Goal: Task Accomplishment & Management: Manage account settings

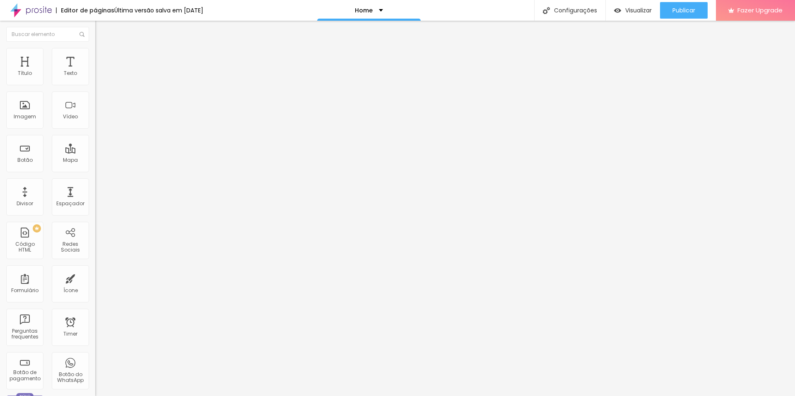
click at [95, 71] on span "Trocar imagem" at bounding box center [117, 67] width 45 height 7
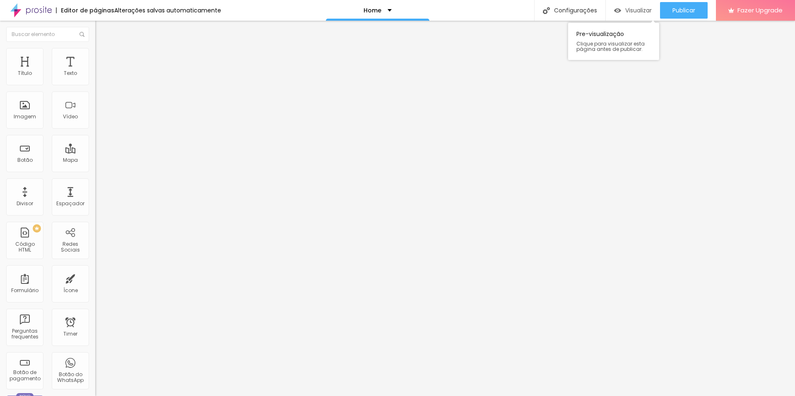
click at [620, 10] on div "Visualizar" at bounding box center [633, 10] width 38 height 7
click at [95, 71] on span "Trocar imagem" at bounding box center [117, 67] width 45 height 7
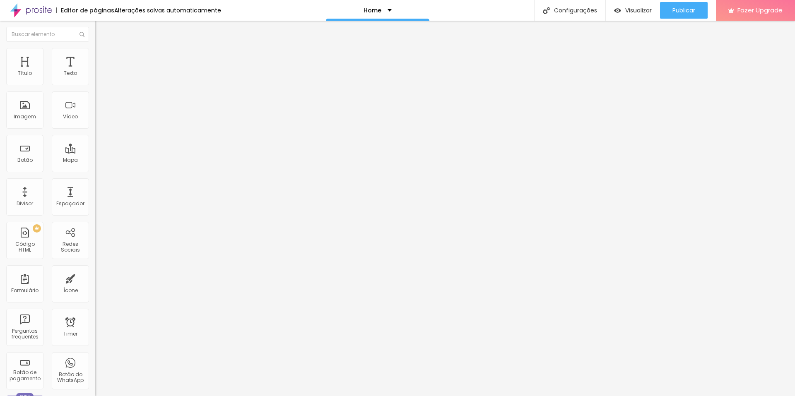
click at [95, 71] on span "Trocar imagem" at bounding box center [117, 67] width 45 height 7
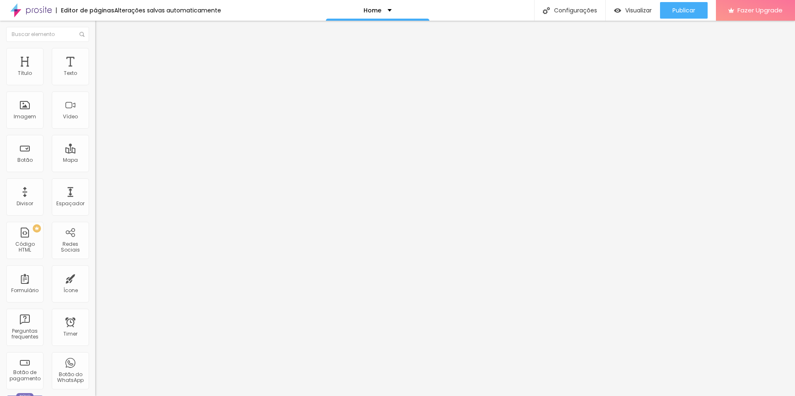
click at [650, 10] on icon "button" at bounding box center [655, 10] width 10 height 10
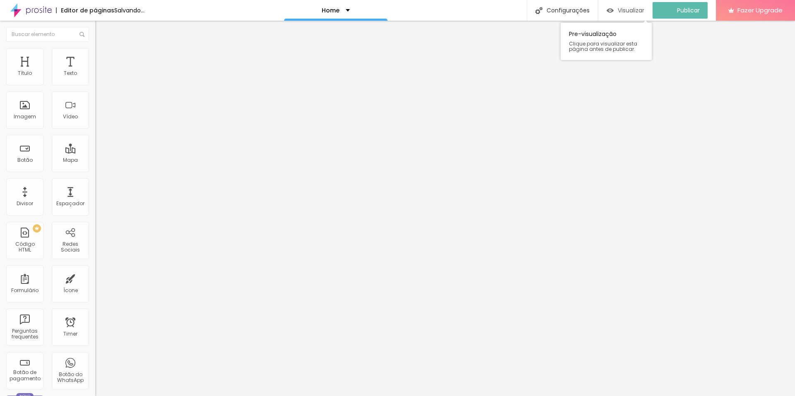
click at [635, 8] on span "Visualizar" at bounding box center [631, 10] width 26 height 7
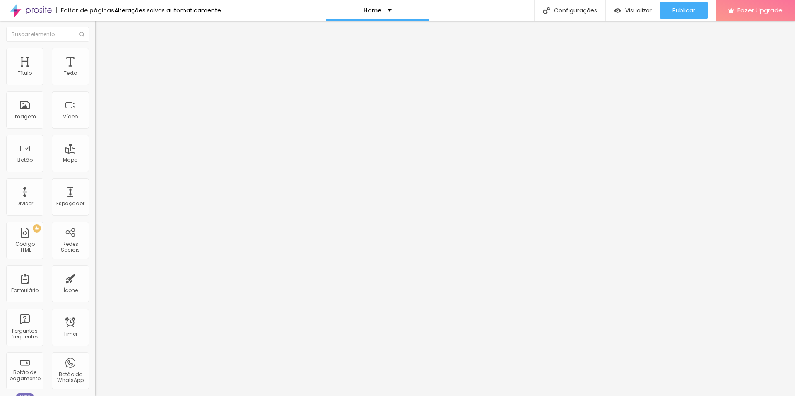
click at [95, 71] on span "Trocar imagem" at bounding box center [117, 67] width 45 height 7
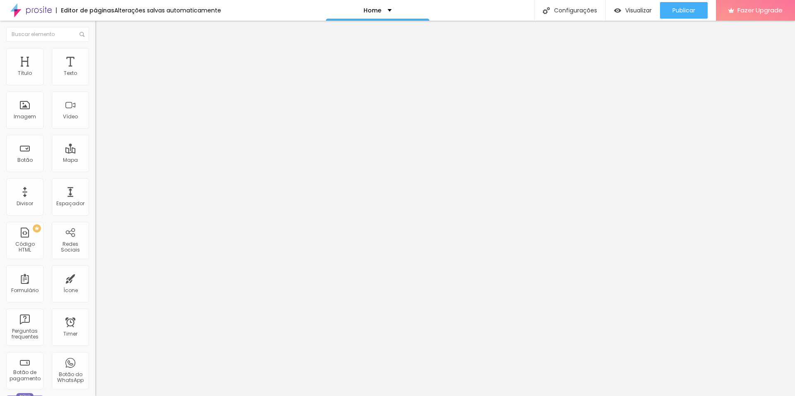
click at [672, 12] on span "Publicar" at bounding box center [683, 10] width 23 height 7
click at [95, 71] on span "Trocar imagem" at bounding box center [117, 67] width 45 height 7
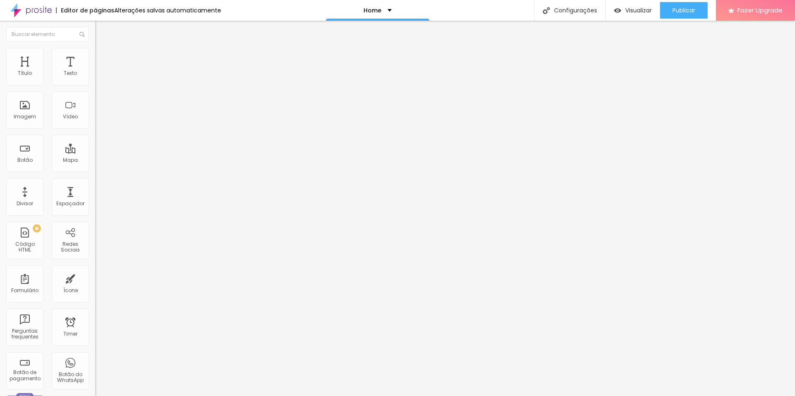
click at [643, 9] on span "Visualizar" at bounding box center [638, 10] width 26 height 7
click at [95, 71] on span "Trocar imagem" at bounding box center [117, 67] width 45 height 7
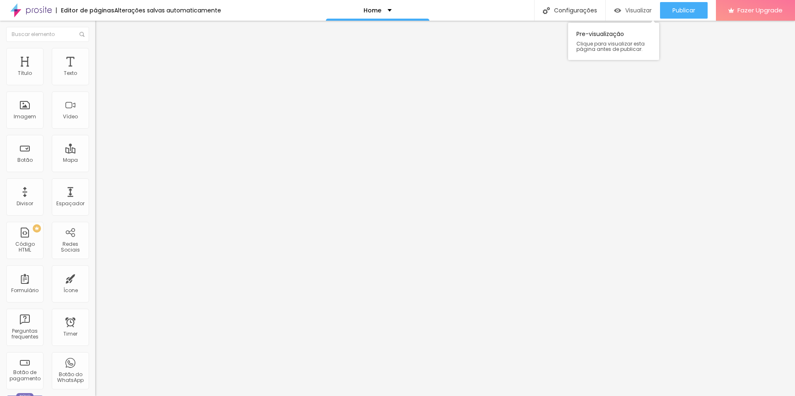
click at [643, 11] on span "Visualizar" at bounding box center [638, 10] width 26 height 7
click at [689, 13] on span "Publicar" at bounding box center [683, 10] width 23 height 7
click at [95, 71] on span "Trocar imagem" at bounding box center [117, 67] width 45 height 7
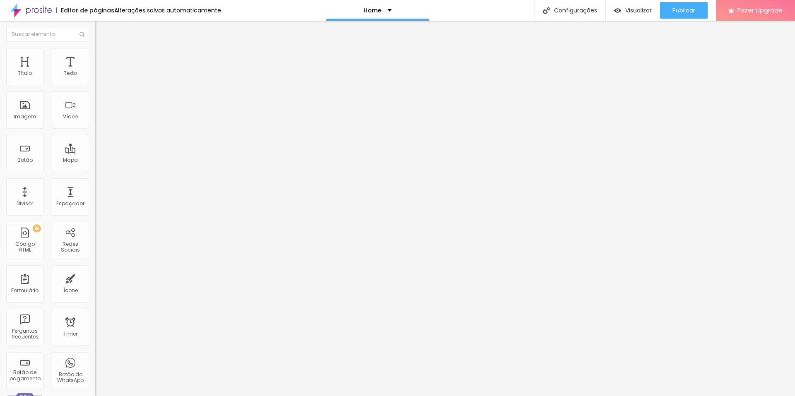
click at [95, 71] on span "Trocar imagem" at bounding box center [117, 67] width 45 height 7
click at [682, 14] on span "Publicar" at bounding box center [683, 10] width 23 height 7
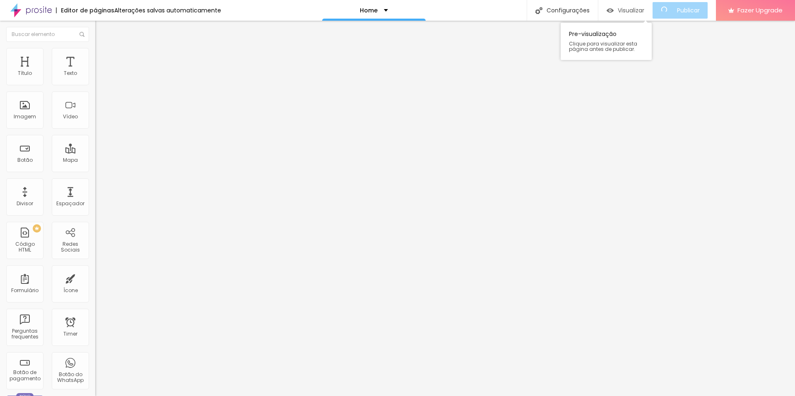
click at [638, 8] on span "Visualizar" at bounding box center [631, 10] width 26 height 7
drag, startPoint x: 79, startPoint y: 225, endPoint x: 93, endPoint y: 225, distance: 14.5
click at [95, 184] on div "Trocar imagem Descrição da imagem (Alt) Fotografia still para publicidade Alinh…" at bounding box center [142, 125] width 95 height 120
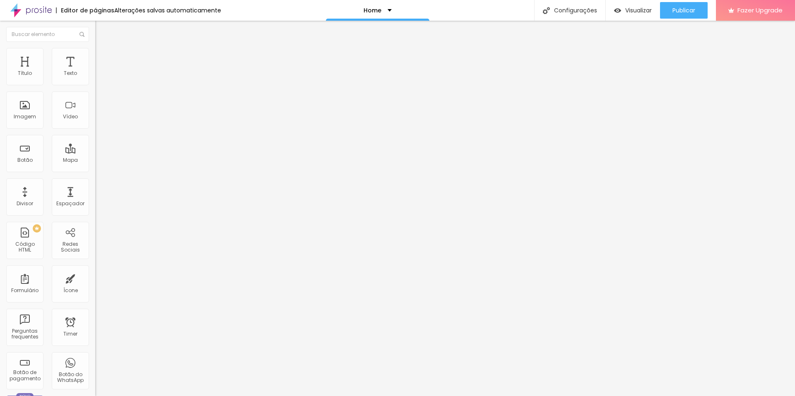
click at [95, 264] on div "Editar Imagem Conteúdo Estilo Avançado Trocar imagem Descrição da imagem (Alt) …" at bounding box center [142, 208] width 95 height 375
click at [644, 17] on div "Visualizar" at bounding box center [633, 10] width 38 height 17
click at [686, 16] on div "Publicar" at bounding box center [683, 10] width 23 height 17
click at [674, 8] on span "Publicar" at bounding box center [683, 10] width 23 height 7
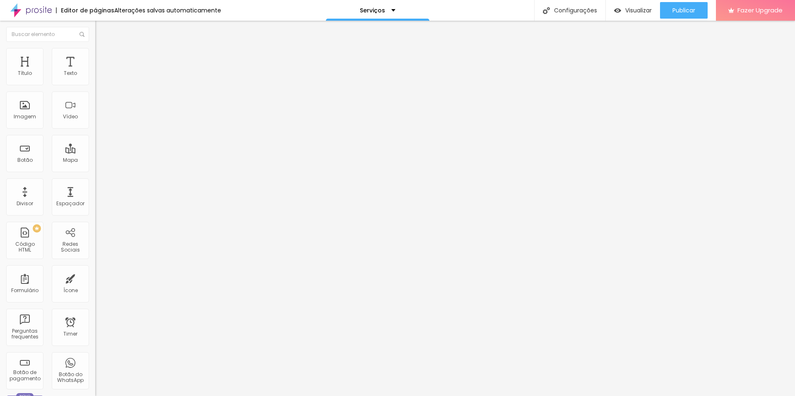
click at [95, 71] on span "Trocar imagem" at bounding box center [117, 67] width 45 height 7
click at [671, 13] on button "Publicar" at bounding box center [684, 10] width 48 height 17
click at [95, 71] on span "Trocar imagem" at bounding box center [117, 67] width 45 height 7
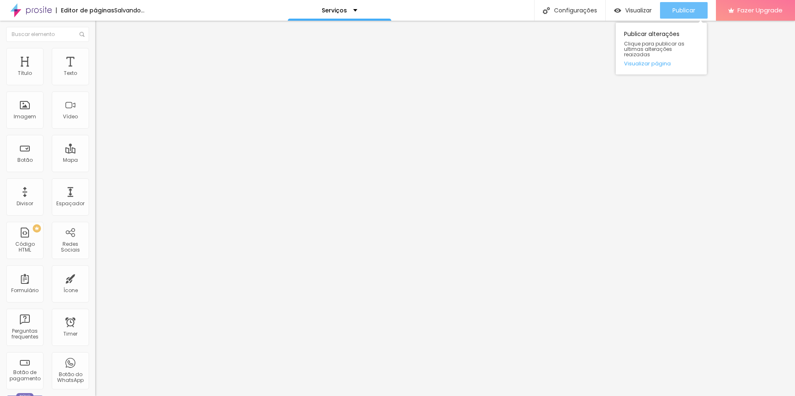
click at [687, 12] on span "Publicar" at bounding box center [683, 10] width 23 height 7
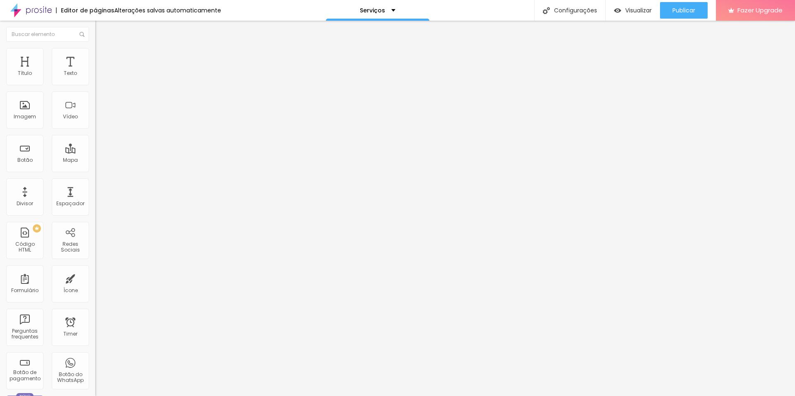
click at [95, 71] on span "Trocar imagem" at bounding box center [117, 67] width 45 height 7
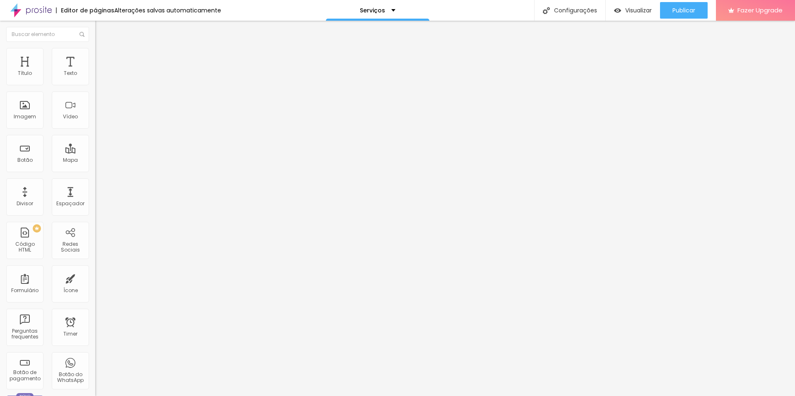
click at [95, 71] on span "Trocar imagem" at bounding box center [117, 67] width 45 height 7
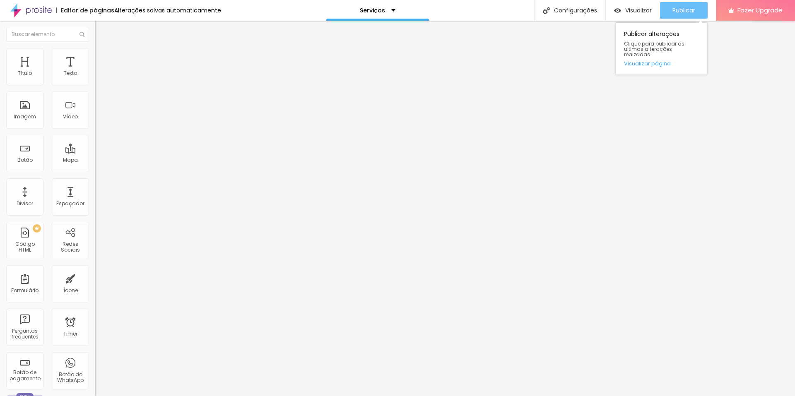
click at [685, 9] on span "Publicar" at bounding box center [683, 10] width 23 height 7
click at [667, 6] on button "Publicar" at bounding box center [684, 10] width 48 height 17
click at [681, 15] on div "Publicar" at bounding box center [683, 10] width 23 height 17
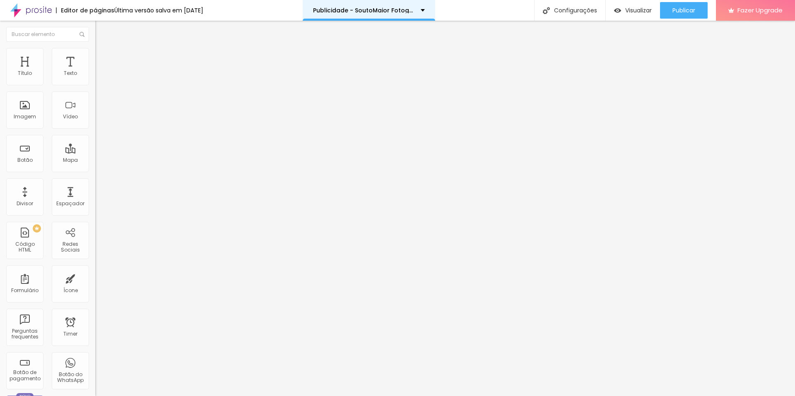
click at [425, 10] on div "Publicidade - SoutoMaior Fotografia" at bounding box center [369, 10] width 112 height 6
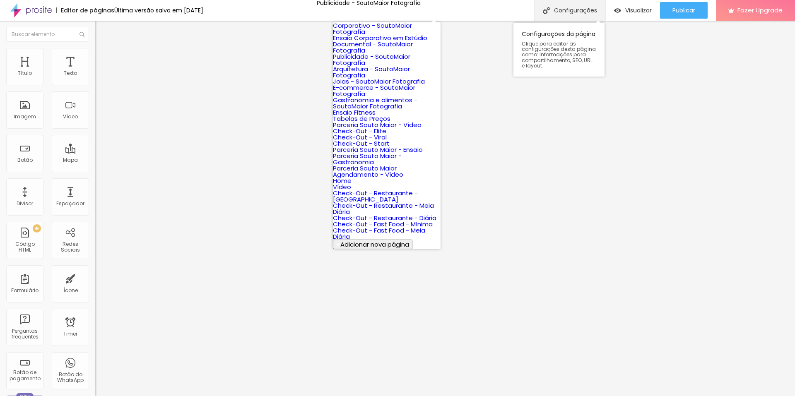
click at [577, 9] on div "Configurações" at bounding box center [569, 10] width 71 height 21
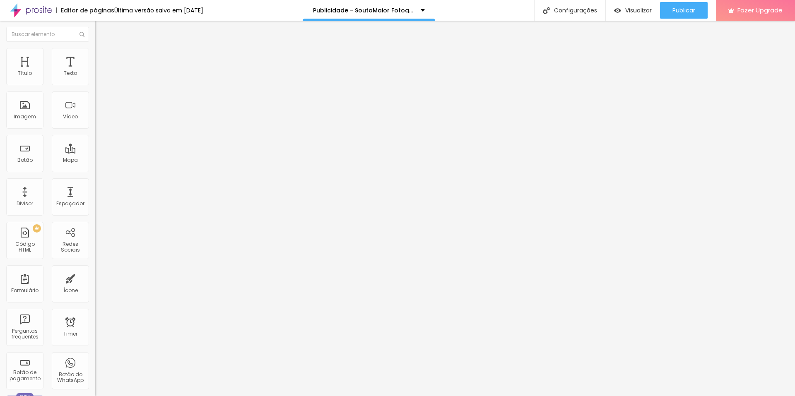
drag, startPoint x: 455, startPoint y: 102, endPoint x: 299, endPoint y: 119, distance: 156.9
drag, startPoint x: 548, startPoint y: 52, endPoint x: 580, endPoint y: 12, distance: 51.8
click at [95, 78] on input "https://youtu.be/2hZ1nlyarbs" at bounding box center [144, 74] width 99 height 8
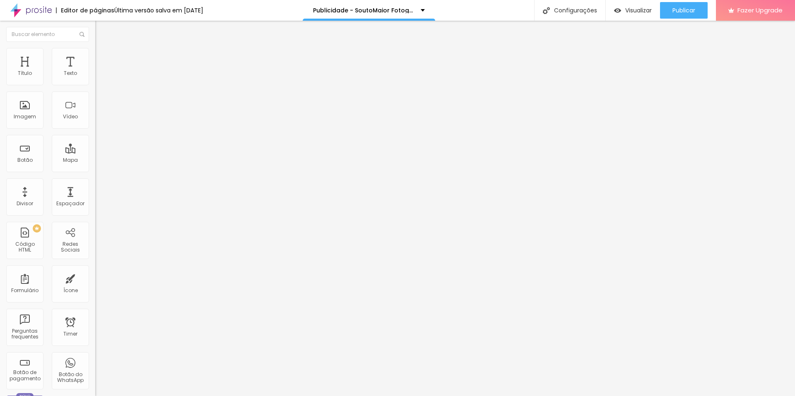
click at [95, 78] on input "https://www.youtube.com/watch?v=QzuNce6F7NM" at bounding box center [144, 74] width 99 height 8
click at [95, 78] on input "https://youtu.be/UigbkOh6-5E?si=837medjxUgdUImfi" at bounding box center [144, 74] width 99 height 8
click at [573, 14] on div "Configurações" at bounding box center [569, 10] width 71 height 21
drag, startPoint x: 376, startPoint y: 144, endPoint x: 324, endPoint y: 156, distance: 52.9
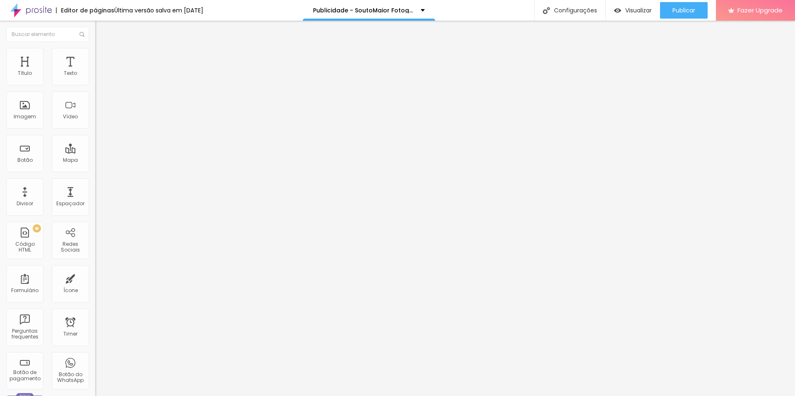
drag, startPoint x: 320, startPoint y: 241, endPoint x: 500, endPoint y: 243, distance: 180.1
drag, startPoint x: 428, startPoint y: 281, endPoint x: 300, endPoint y: 284, distance: 127.9
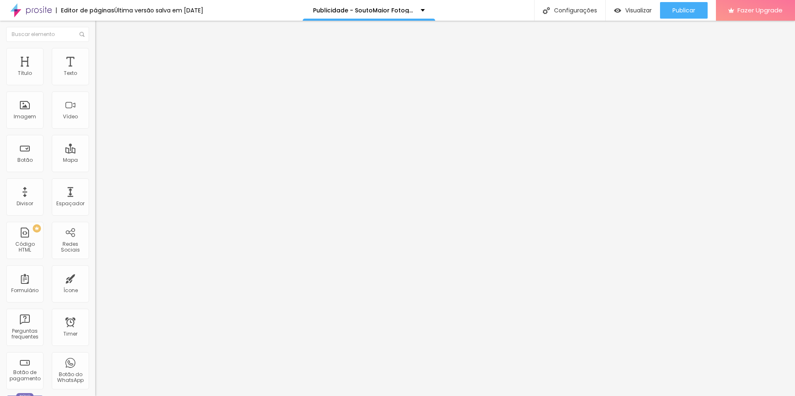
drag, startPoint x: 321, startPoint y: 190, endPoint x: 505, endPoint y: 188, distance: 184.6
drag, startPoint x: 489, startPoint y: 226, endPoint x: 281, endPoint y: 226, distance: 208.2
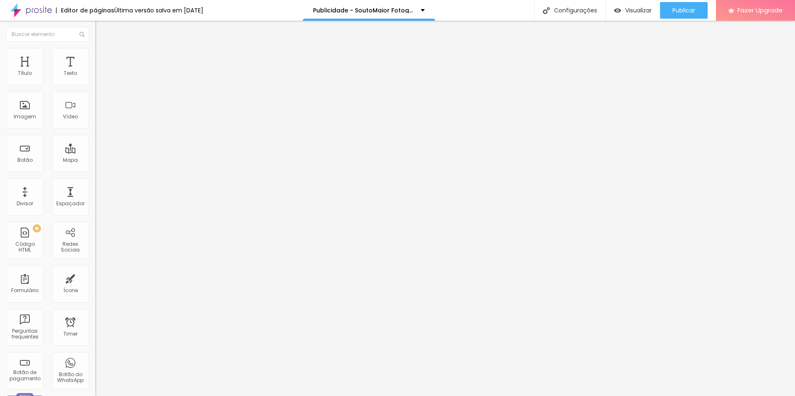
drag, startPoint x: 318, startPoint y: 283, endPoint x: 565, endPoint y: 348, distance: 255.9
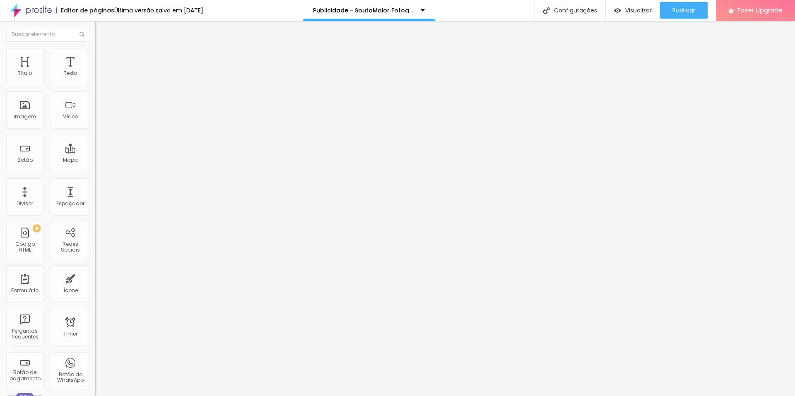
scroll to position [0, 0]
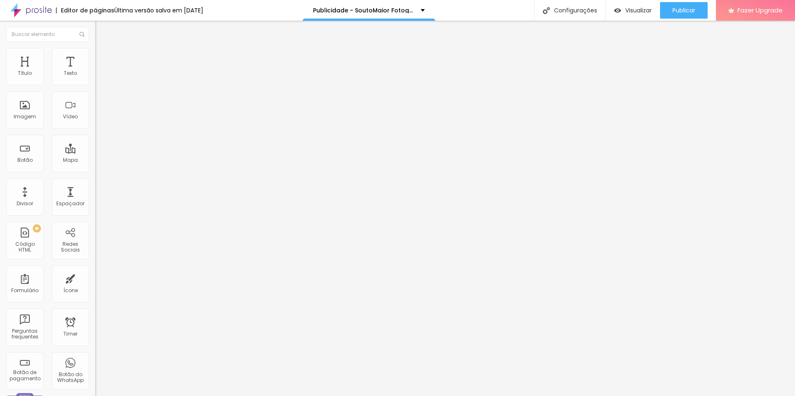
drag, startPoint x: 380, startPoint y: 147, endPoint x: 371, endPoint y: 148, distance: 9.1
type input "/stillpublicitaria-old"
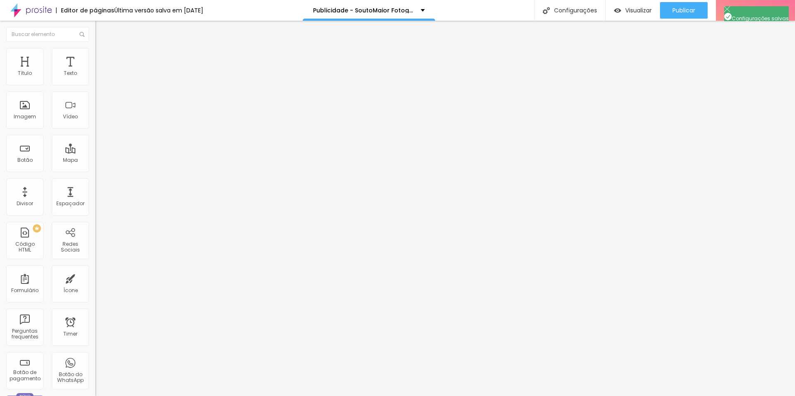
type input "Publicidade - SoutoMaior Fotografia-old"
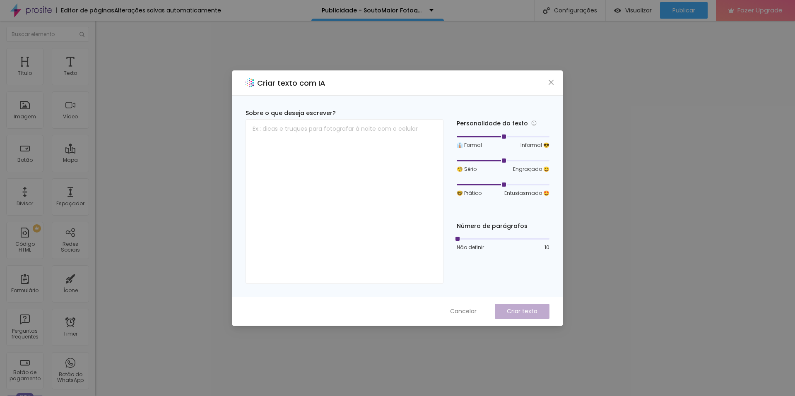
click at [586, 262] on div "Criar texto com IA Sobre o que deseja escrever? Personalidade do texto 👔 Formal…" at bounding box center [397, 198] width 795 height 396
click at [551, 82] on icon "close" at bounding box center [550, 81] width 5 height 5
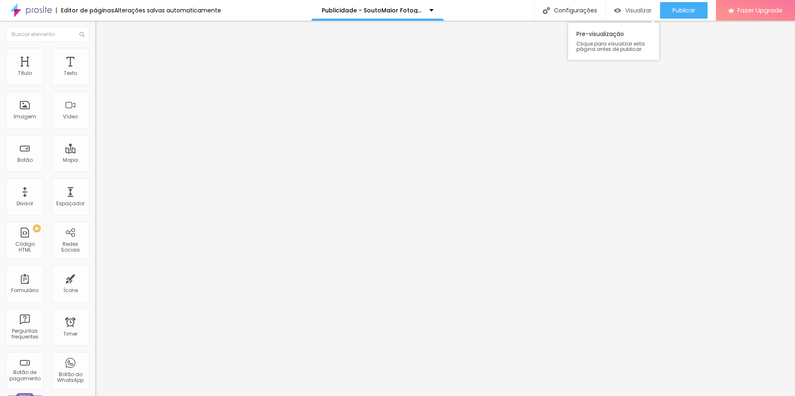
click at [637, 12] on span "Visualizar" at bounding box center [638, 10] width 26 height 7
click at [100, 76] on span "Trocar icone" at bounding box center [118, 72] width 37 height 7
type input "s"
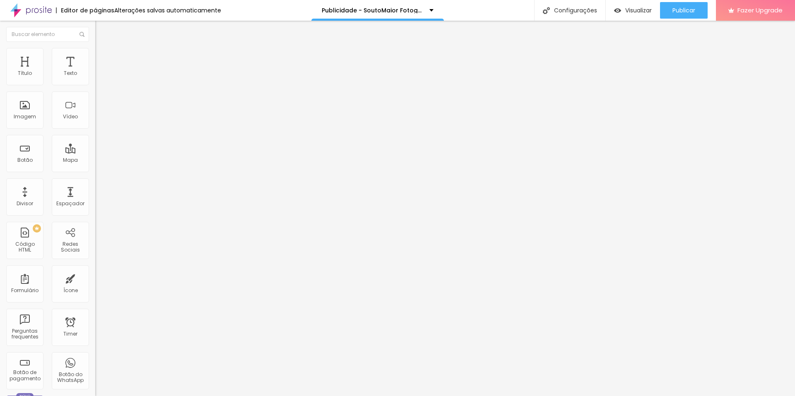
type input "premio"
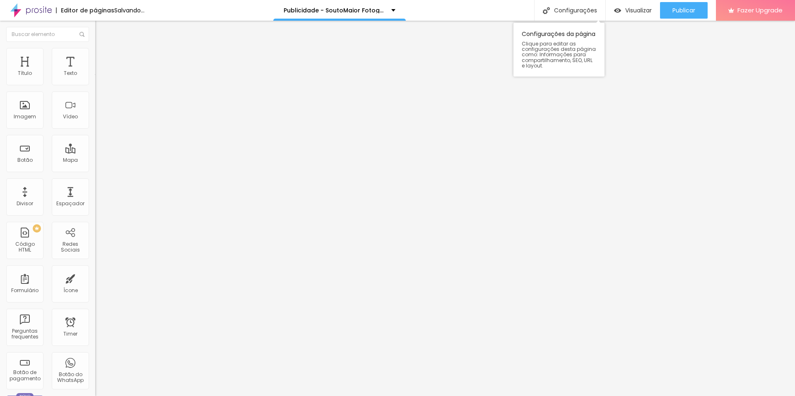
type input "36"
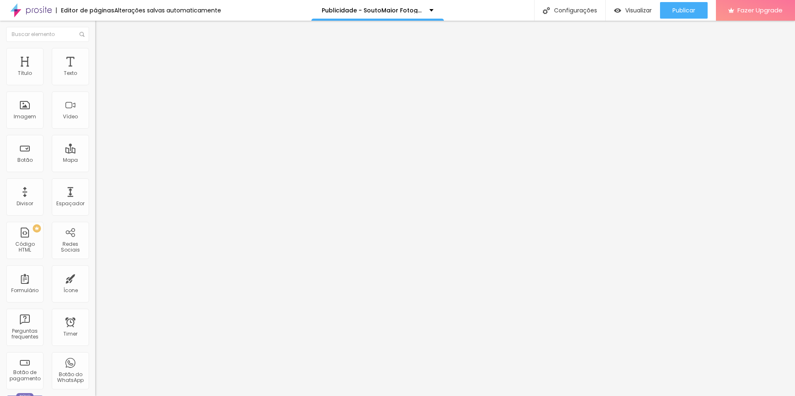
click at [101, 76] on span "Trocar icone" at bounding box center [119, 72] width 37 height 7
type input "ferr"
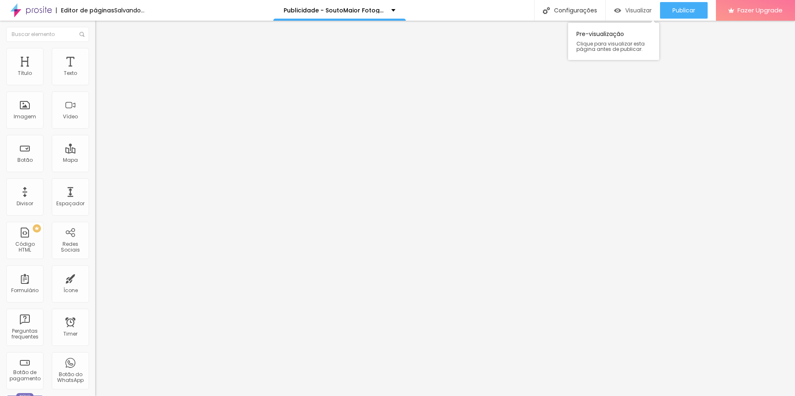
type input "36"
click at [99, 76] on span "Trocar icone" at bounding box center [117, 72] width 37 height 7
type input "fot"
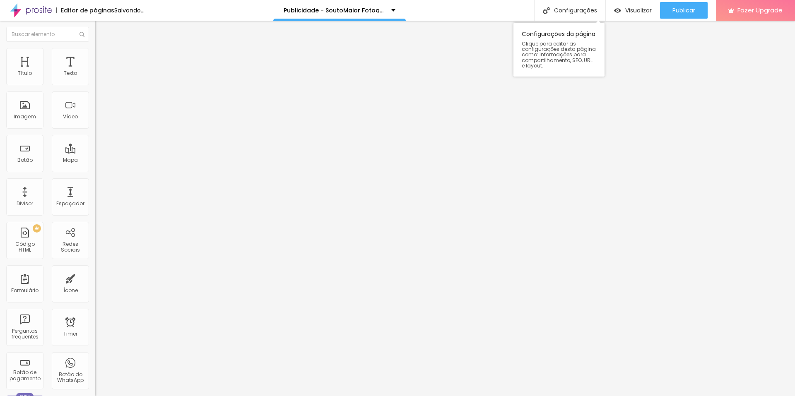
type input "36"
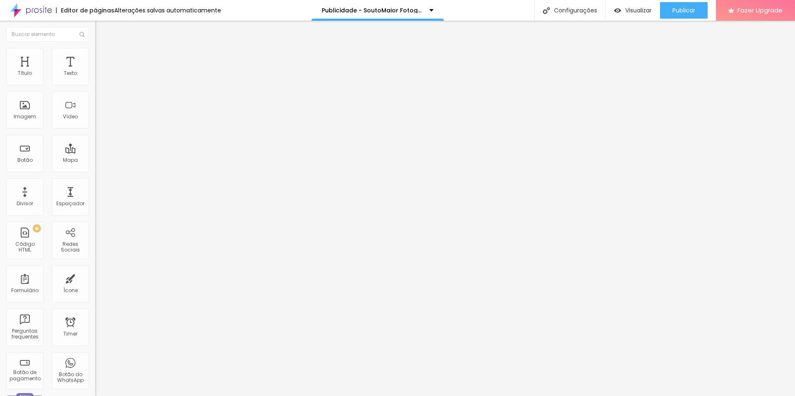
click at [95, 78] on input "https://youtu.be/7zjjshOAXpM" at bounding box center [144, 74] width 99 height 8
paste input "2hZ1nlyarbs"
type input "https://youtu.be/2hZ1nlyarbs"
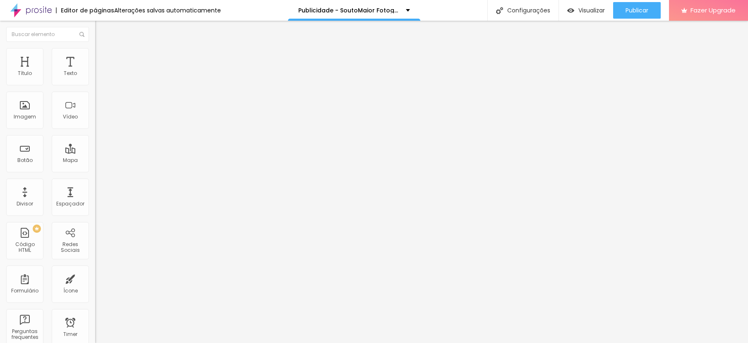
click at [95, 52] on li "Avançado" at bounding box center [142, 52] width 95 height 8
type input "12"
type input "13"
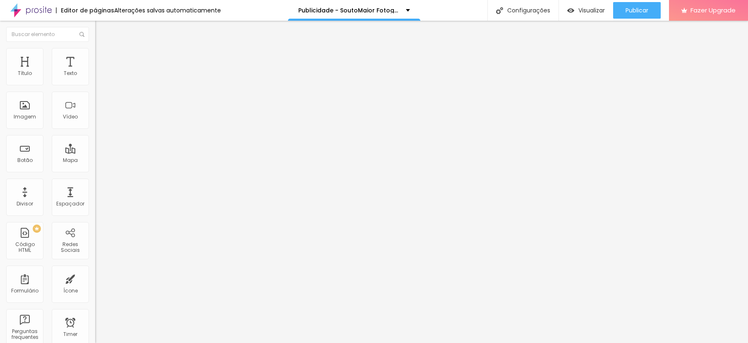
type input "16"
type input "21"
type input "22"
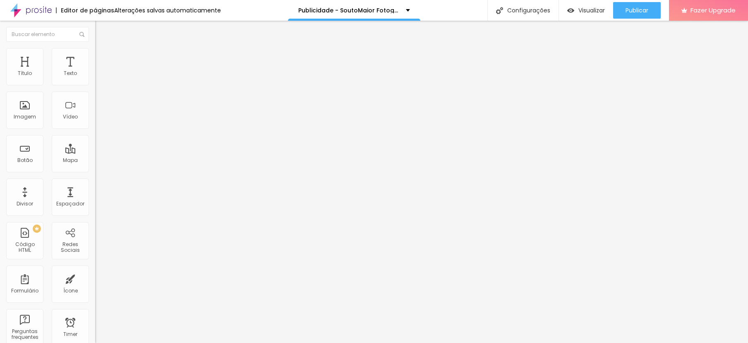
type input "22"
type input "23"
type input "25"
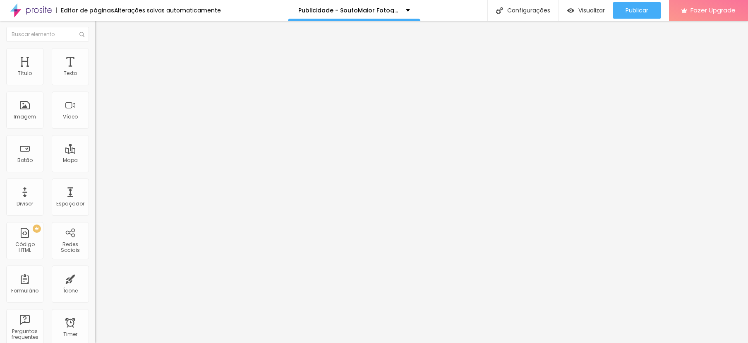
type input "26"
type input "27"
type input "28"
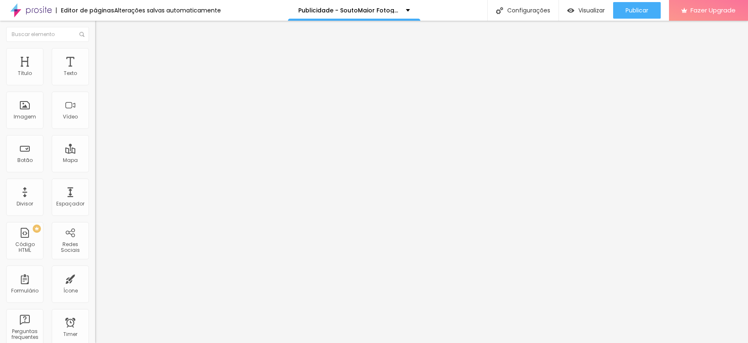
type input "28"
type input "29"
type input "28"
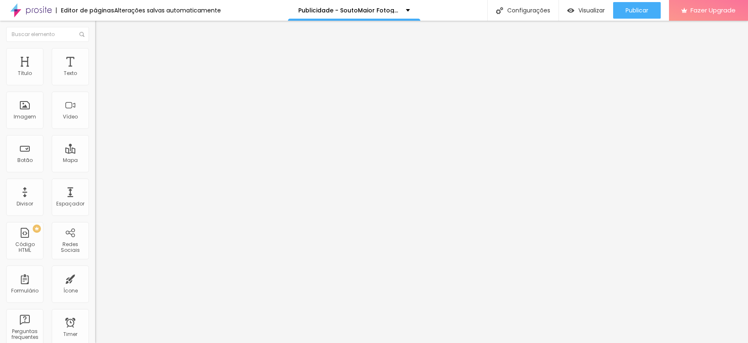
drag, startPoint x: 25, startPoint y: 97, endPoint x: 34, endPoint y: 97, distance: 8.7
type input "28"
click at [95, 269] on input "range" at bounding box center [121, 272] width 53 height 7
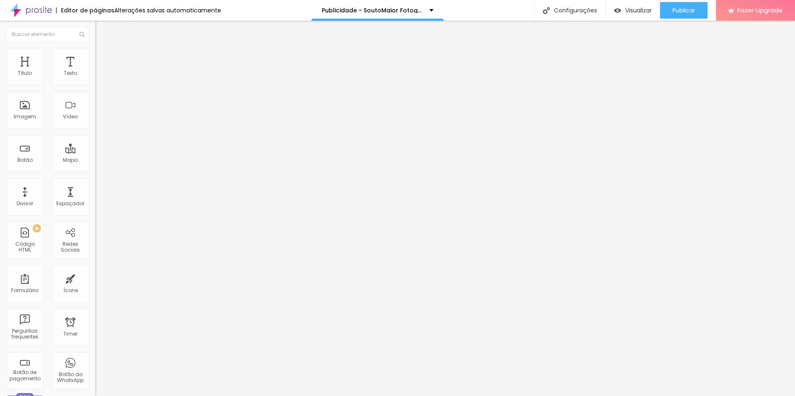
click at [95, 78] on input "https://youtu.be/txaH92dIdpY" at bounding box center [144, 74] width 99 height 8
paste input "www.youtube.com/watch?v=QzuNce6F7NM"
type input "https://www.youtube.com/watch?v=QzuNce6F7NM"
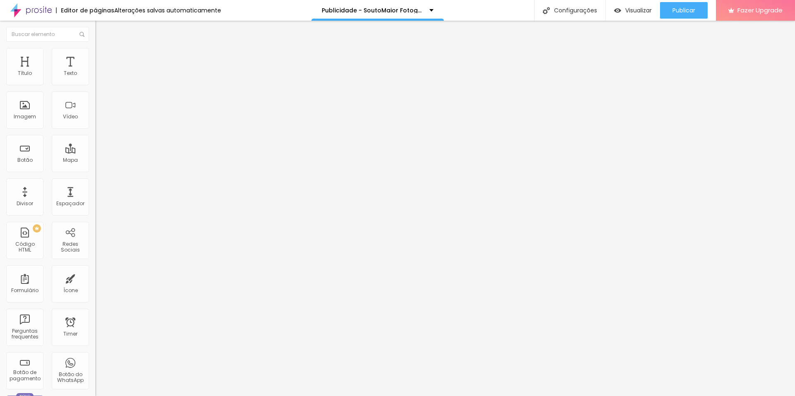
click at [95, 78] on input "https://www.youtube.com/watch?v=Gv6B1e2gHc4" at bounding box center [144, 74] width 99 height 8
paste input "youtu.be/UigbkOh6-5E?si=837medjxUgdUImfi"
type input "https://youtu.be/UigbkOh6-5E?si=837medjxUgdUImfi"
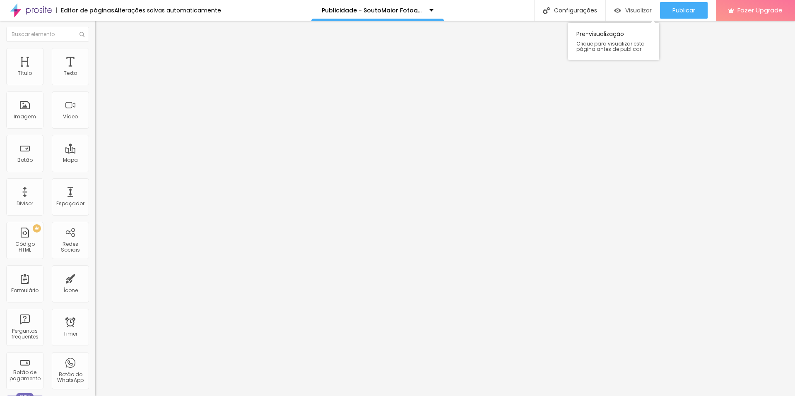
click at [637, 7] on span "Visualizar" at bounding box center [638, 10] width 26 height 7
click at [642, 11] on span "Visualizar" at bounding box center [638, 10] width 26 height 7
click at [636, 15] on div "Visualizar" at bounding box center [633, 10] width 38 height 17
click at [637, 12] on span "Visualizar" at bounding box center [638, 10] width 26 height 7
click at [103, 58] on span "Avançado" at bounding box center [116, 61] width 27 height 7
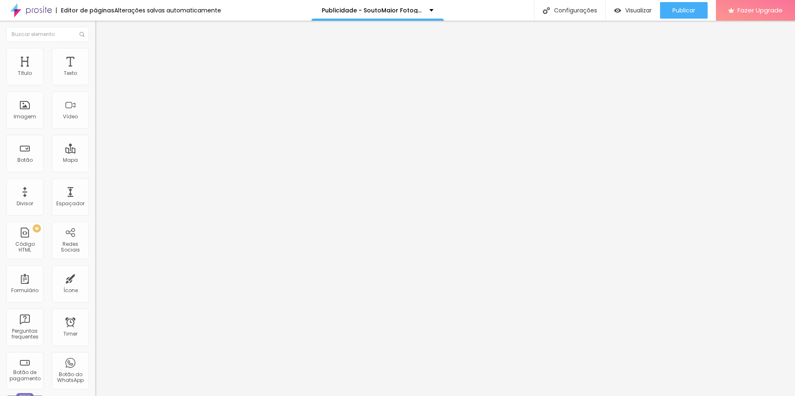
click at [95, 366] on div at bounding box center [142, 366] width 95 height 0
click at [95, 361] on div at bounding box center [142, 361] width 95 height 0
click at [630, 14] on span "Visualizar" at bounding box center [638, 10] width 26 height 7
click at [103, 57] on span "Estilo" at bounding box center [109, 53] width 13 height 7
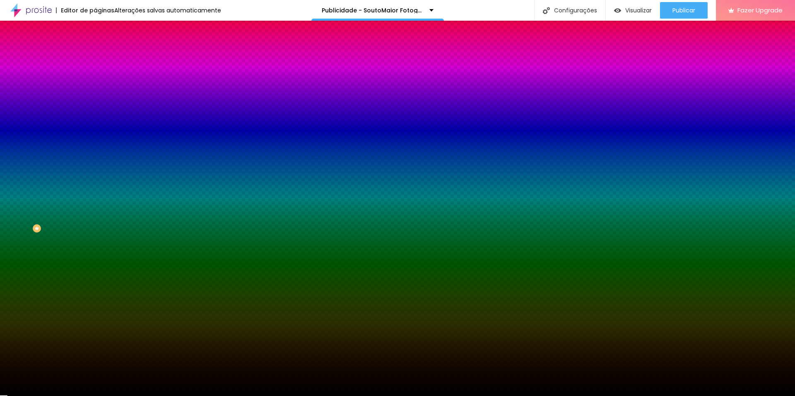
paste input "D2D31"
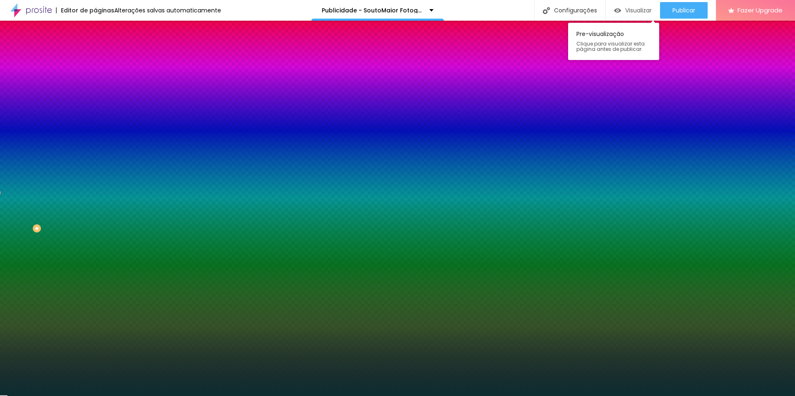
type input "#0D2D31"
click at [637, 4] on div "Visualizar" at bounding box center [633, 10] width 38 height 17
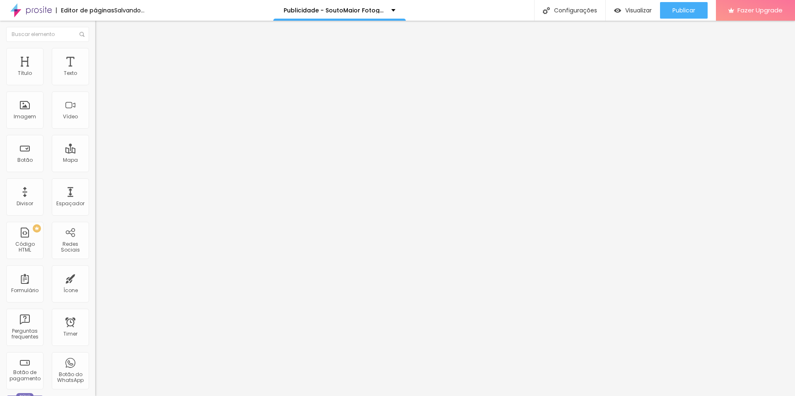
click at [100, 76] on span "Trocar icone" at bounding box center [118, 72] width 37 height 7
drag, startPoint x: 343, startPoint y: 75, endPoint x: 261, endPoint y: 79, distance: 82.5
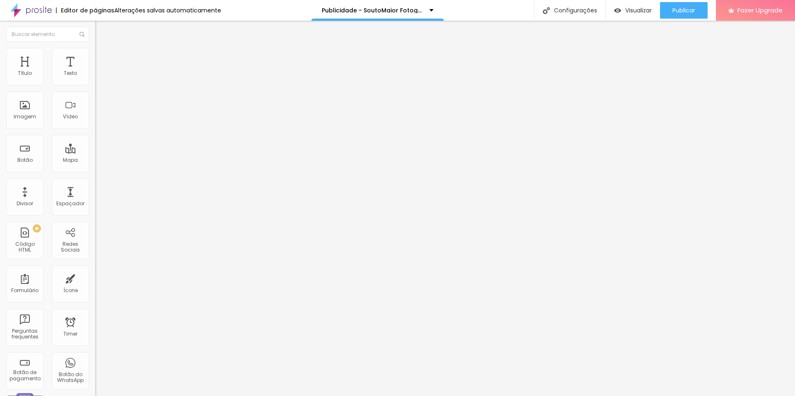
type input "dinhei"
drag, startPoint x: 295, startPoint y: 74, endPoint x: 227, endPoint y: 82, distance: 68.0
drag, startPoint x: 52, startPoint y: 132, endPoint x: 55, endPoint y: 127, distance: 6.1
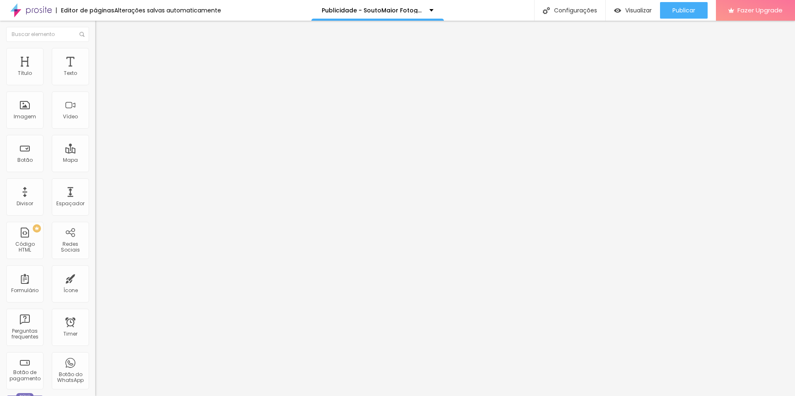
click at [95, 75] on div "Trocar icone" at bounding box center [142, 73] width 95 height 6
click at [100, 76] on span "Trocar icone" at bounding box center [118, 72] width 37 height 7
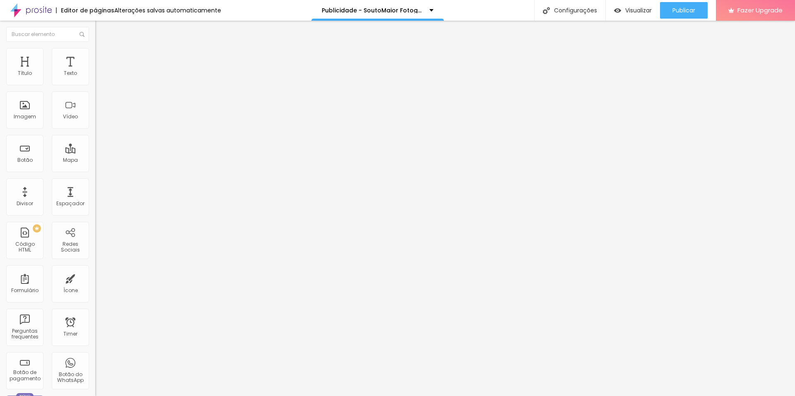
type input "calc"
click at [95, 52] on ul "Conteúdo Estilo Avançado" at bounding box center [142, 52] width 95 height 25
click at [95, 56] on li "Avançado" at bounding box center [142, 60] width 95 height 8
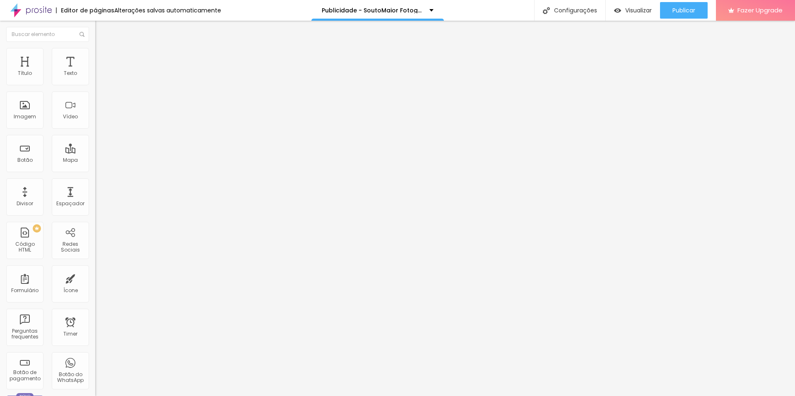
type input "26"
type input "30"
type input "31"
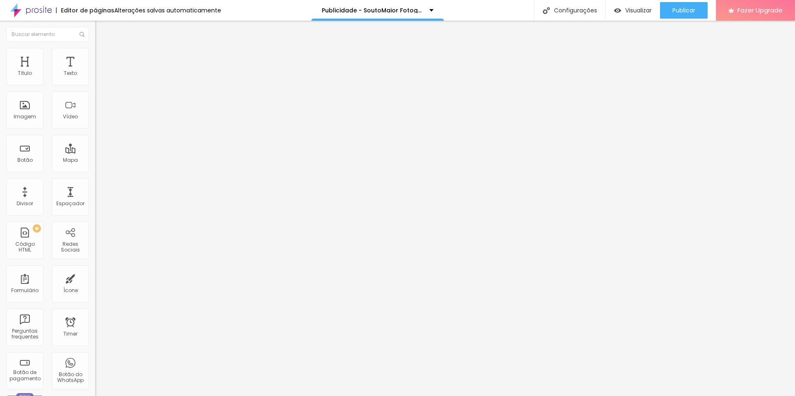
type input "31"
type input "26"
type input "23"
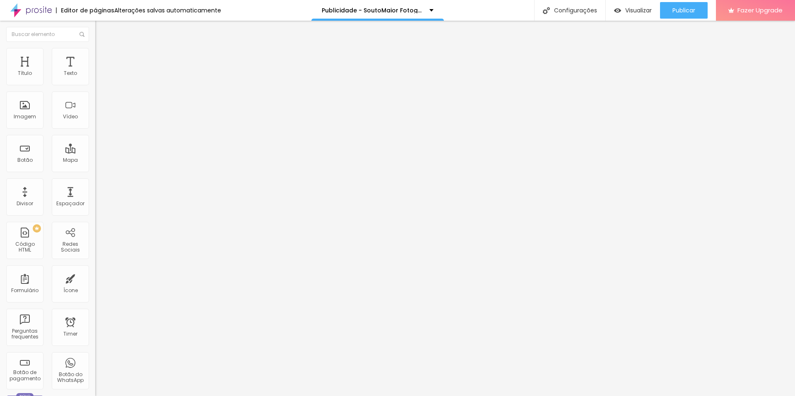
type input "22"
type input "19"
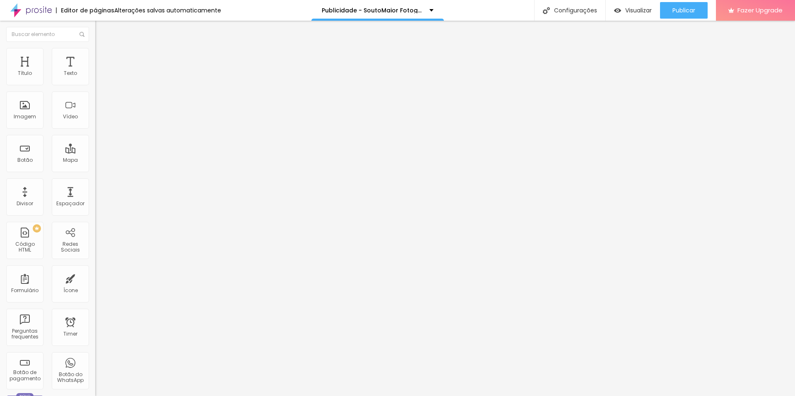
click at [95, 161] on input "range" at bounding box center [121, 164] width 53 height 7
click at [95, 56] on li "Avançado" at bounding box center [142, 60] width 95 height 8
type input "4"
type input "14"
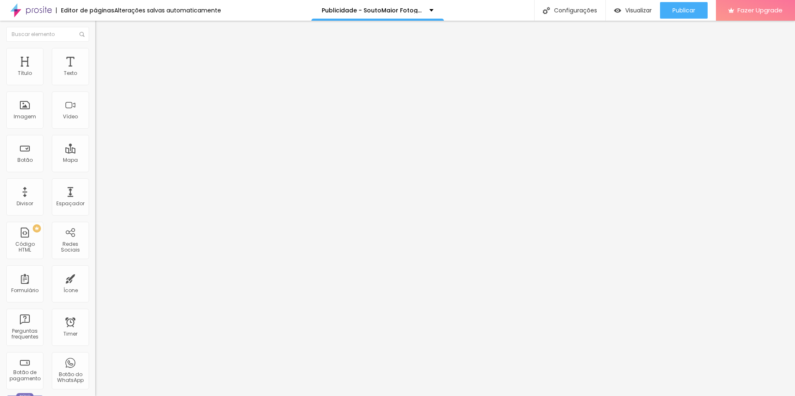
type input "14"
type input "16"
type input "17"
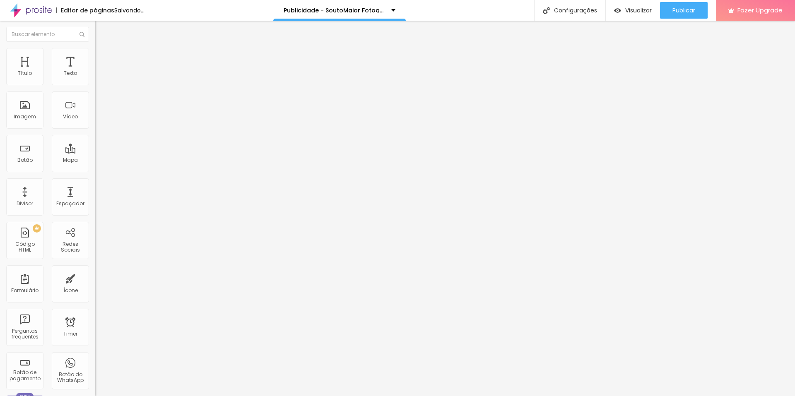
type input "19"
type input "20"
type input "21"
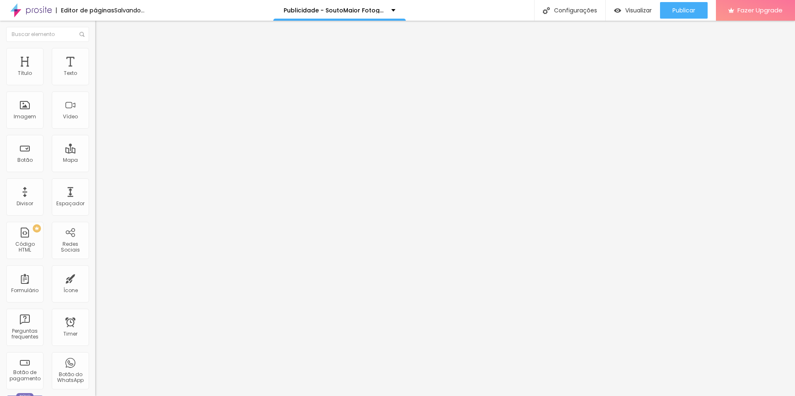
type input "21"
type input "23"
type input "25"
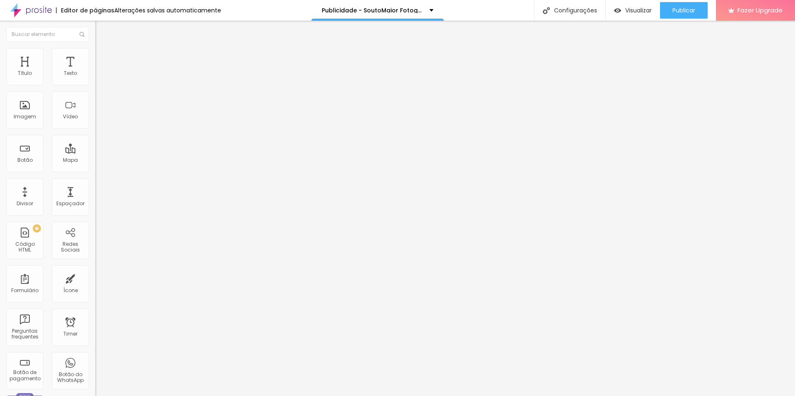
type input "26"
type input "28"
type input "30"
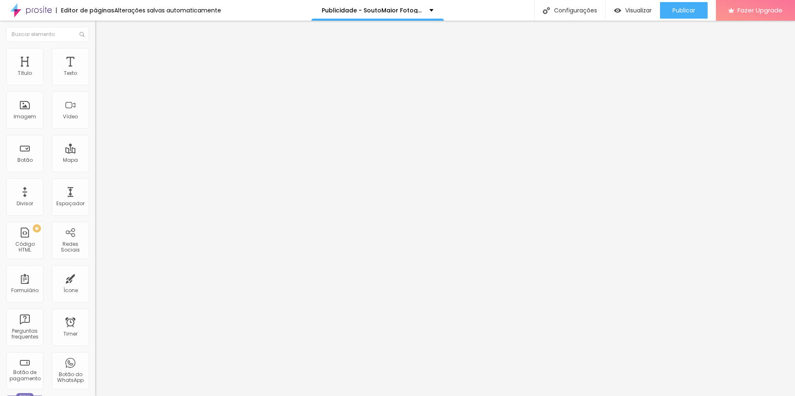
type input "30"
drag, startPoint x: 20, startPoint y: 97, endPoint x: 34, endPoint y: 96, distance: 14.1
type input "30"
click at [95, 278] on input "range" at bounding box center [121, 281] width 53 height 7
click at [629, 13] on span "Visualizar" at bounding box center [638, 10] width 26 height 7
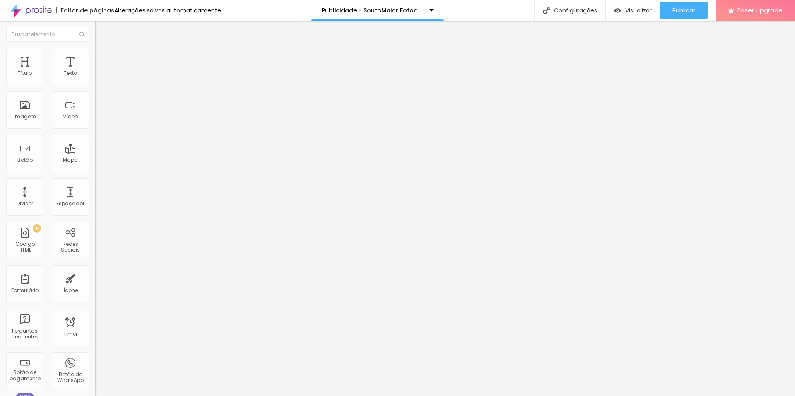
click at [95, 52] on li "Estilo" at bounding box center [142, 52] width 95 height 8
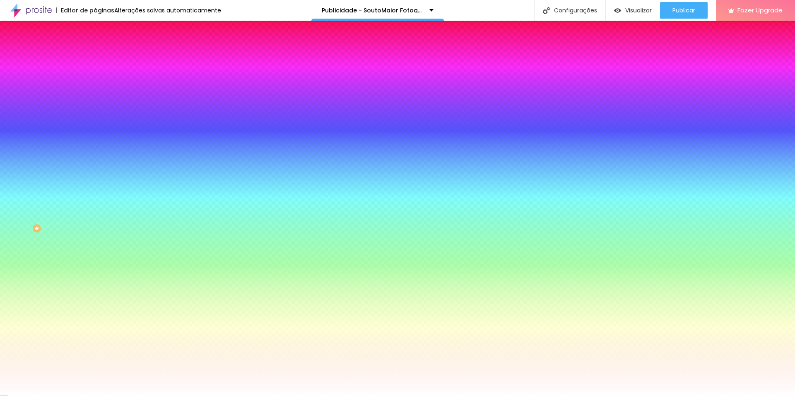
click at [95, 76] on span "Trocar imagem" at bounding box center [117, 72] width 45 height 7
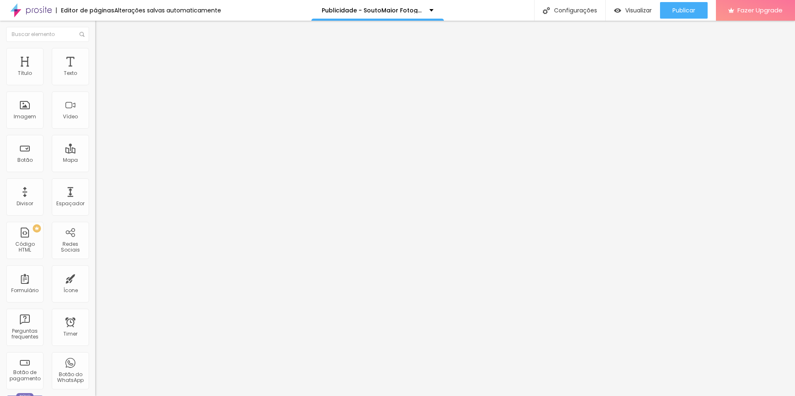
click at [95, 51] on li "Estilo" at bounding box center [142, 52] width 95 height 8
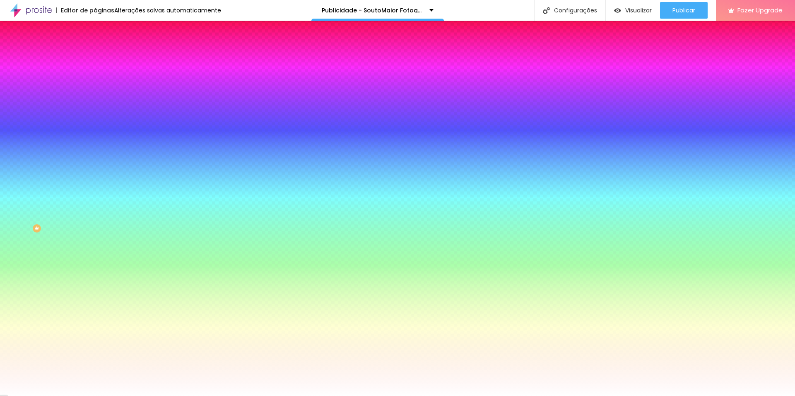
click at [95, 76] on span "Trocar imagem" at bounding box center [117, 72] width 45 height 7
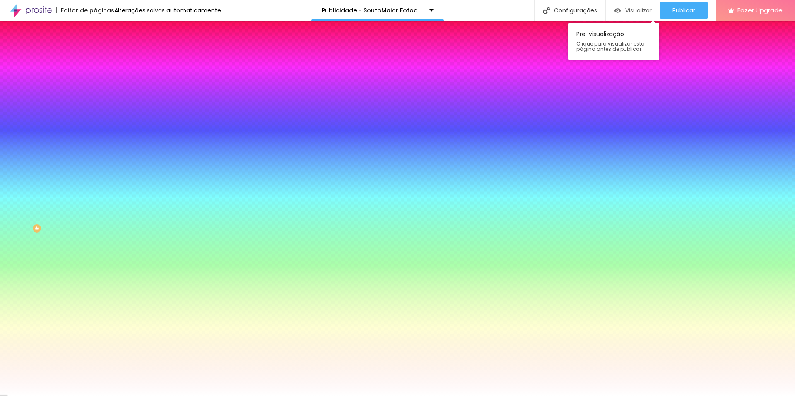
click at [622, 10] on div "Visualizar" at bounding box center [633, 10] width 38 height 7
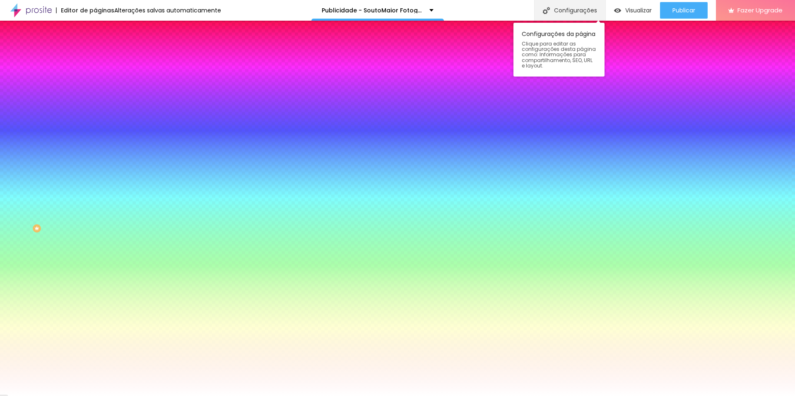
click at [577, 13] on div "Configurações" at bounding box center [569, 10] width 71 height 21
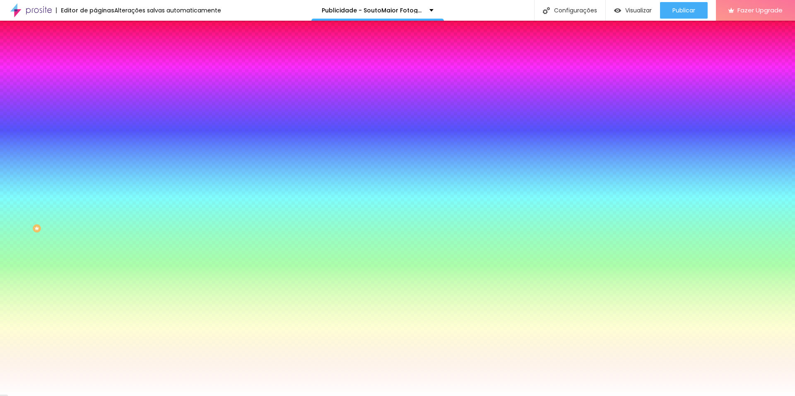
drag, startPoint x: 325, startPoint y: 147, endPoint x: 488, endPoint y: 147, distance: 163.1
paste input "stillpublicitaria"
type input "/stillpublicitaria"
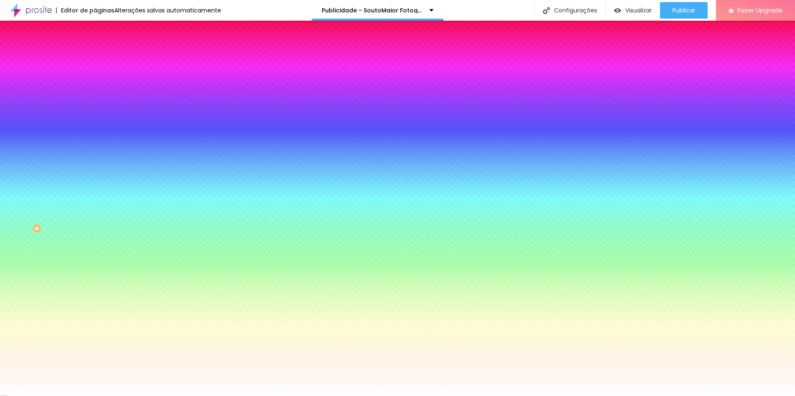
drag, startPoint x: 426, startPoint y: 108, endPoint x: 447, endPoint y: 104, distance: 21.4
type input "Publicidade - SoutoMaior Fotografia"
drag, startPoint x: 395, startPoint y: 250, endPoint x: 308, endPoint y: 246, distance: 87.0
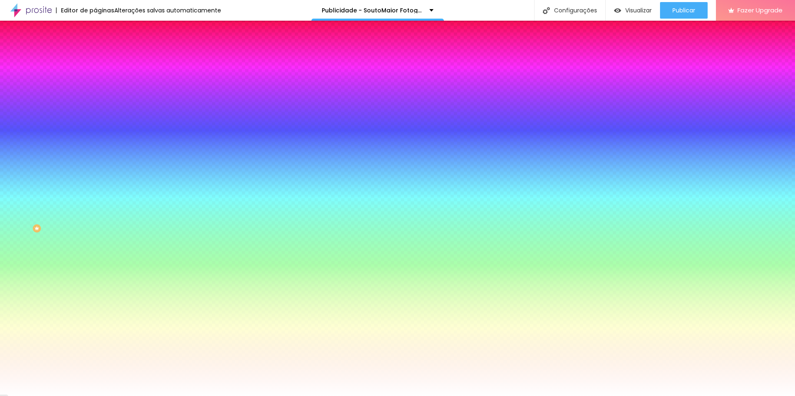
paste input "Fotografia still Publicitária - SoutoMaior Fotografia"
type input "Fotografia still Publicitária - SoutoMaior Fotografia"
drag, startPoint x: 488, startPoint y: 284, endPoint x: 278, endPoint y: 286, distance: 210.3
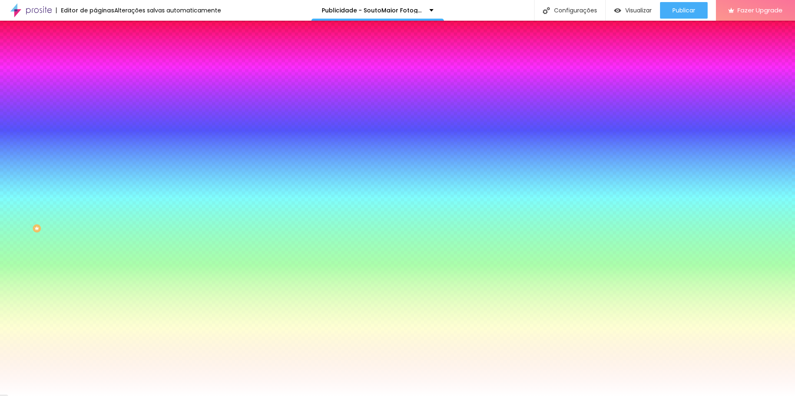
paste textarea "fotografia still para publicidade"
type textarea "Estúdio especializado em fotografia still para publicidade"
drag, startPoint x: 455, startPoint y: 186, endPoint x: 185, endPoint y: 202, distance: 270.3
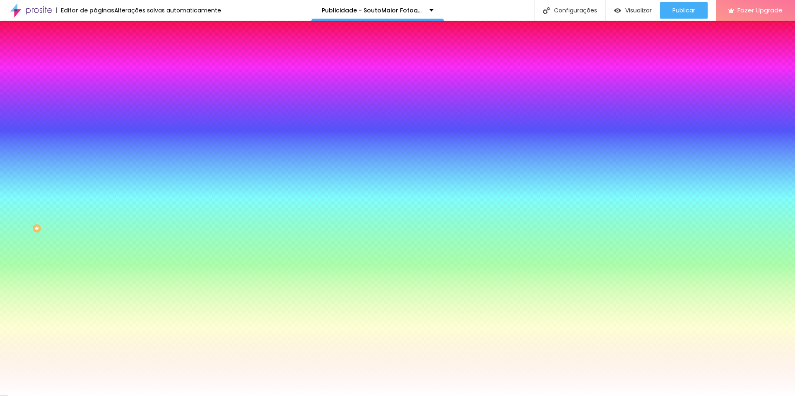
paste input "Fotografia still Publicitária"
type input "Fotografia still Publicitária - SoutoMaior Fotografia"
drag, startPoint x: 409, startPoint y: 226, endPoint x: 225, endPoint y: 237, distance: 184.1
paste textarea "fotografia still para publicidade"
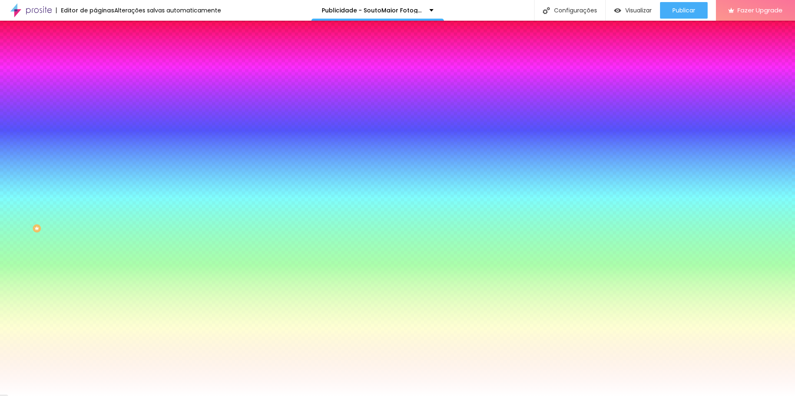
type textarea "Estúdio especializado em fotografia still para publicidade"
paste textarea ", publicitaria, still, gastronomica, alimentos, estudio, fotografico, produtos,…"
type textarea "fotografia, publicitaria, still, gastronomica, alimentos, estudio, fotografico,…"
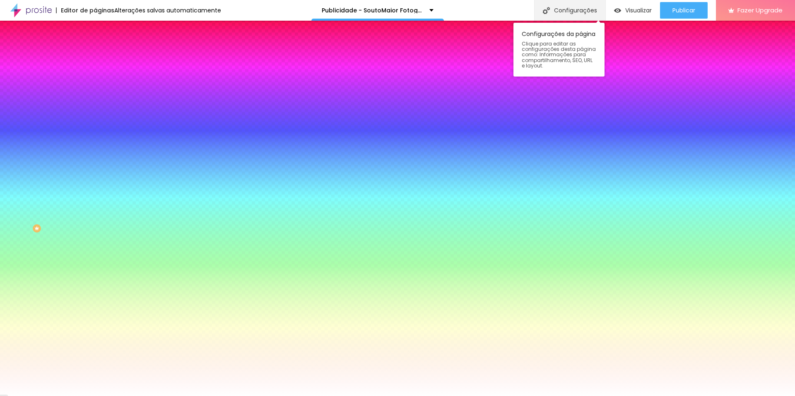
click at [585, 8] on div "Configurações" at bounding box center [569, 10] width 71 height 21
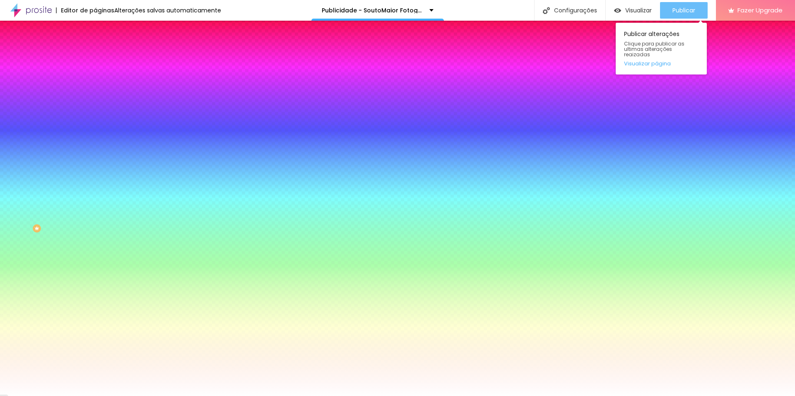
click at [688, 8] on span "Publicar" at bounding box center [683, 10] width 23 height 7
click at [683, 13] on span "Publicar" at bounding box center [683, 10] width 23 height 7
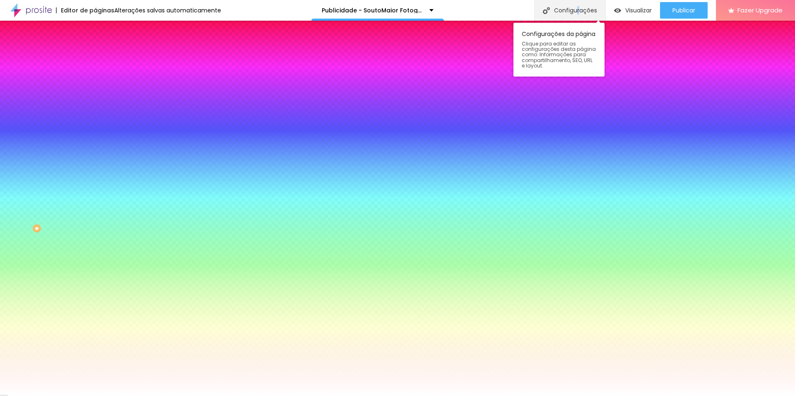
click at [576, 7] on div "Configurações" at bounding box center [569, 10] width 71 height 21
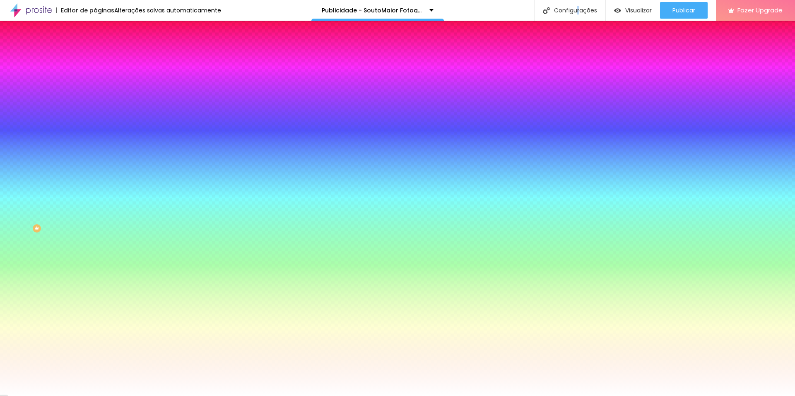
type input "/stillpublicitaria"
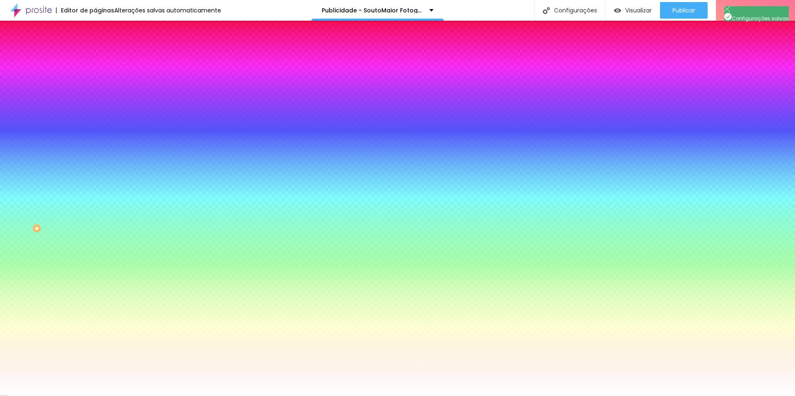
drag, startPoint x: 547, startPoint y: 45, endPoint x: 546, endPoint y: 50, distance: 5.9
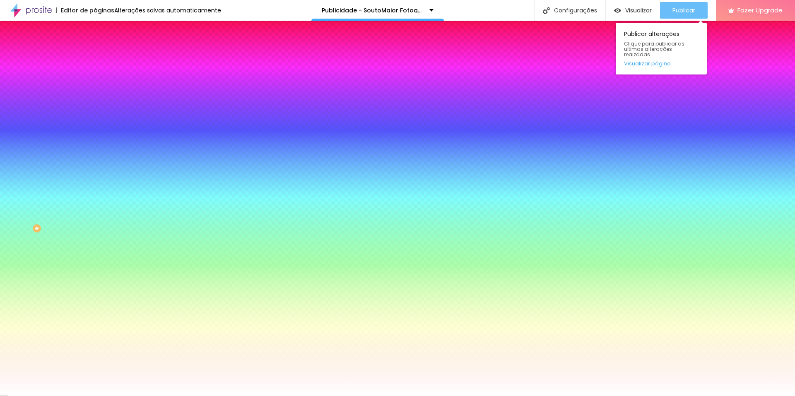
click at [692, 13] on span "Publicar" at bounding box center [683, 10] width 23 height 7
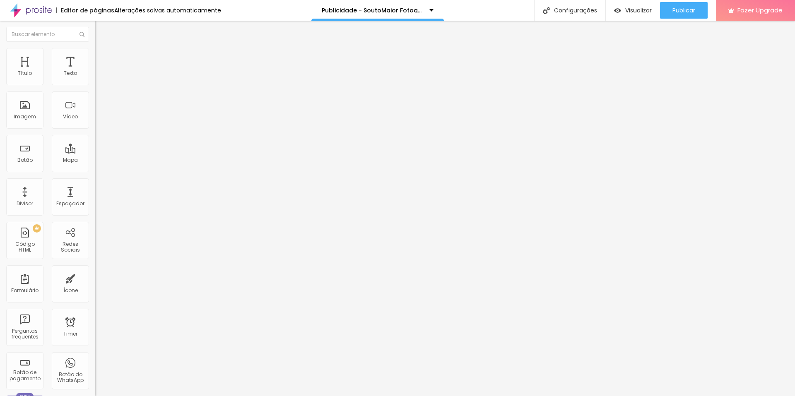
click at [95, 71] on img at bounding box center [97, 68] width 5 height 5
drag, startPoint x: 536, startPoint y: 212, endPoint x: 538, endPoint y: 149, distance: 62.5
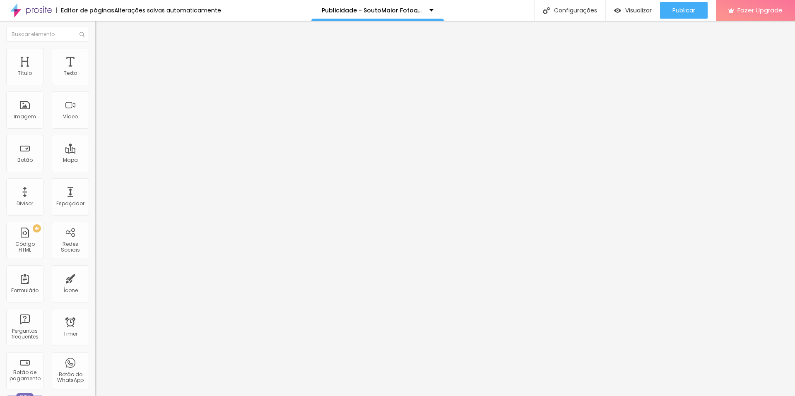
drag, startPoint x: 333, startPoint y: 138, endPoint x: 515, endPoint y: 137, distance: 182.1
drag, startPoint x: 334, startPoint y: 142, endPoint x: 513, endPoint y: 142, distance: 179.2
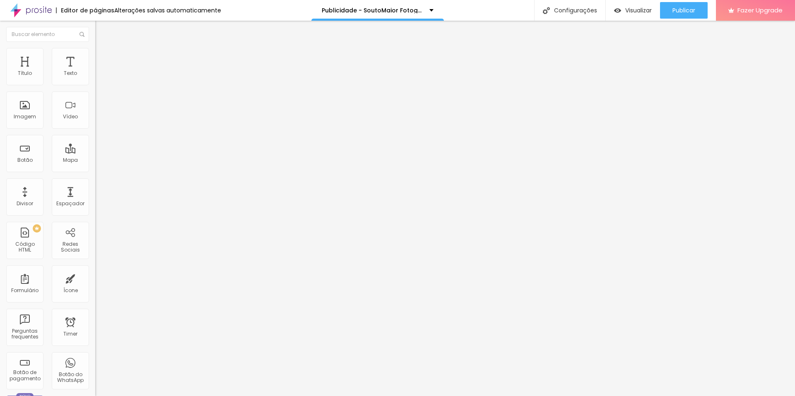
scroll to position [0, 29]
drag, startPoint x: 334, startPoint y: 149, endPoint x: 524, endPoint y: 150, distance: 189.6
drag, startPoint x: 270, startPoint y: 148, endPoint x: 557, endPoint y: 149, distance: 286.4
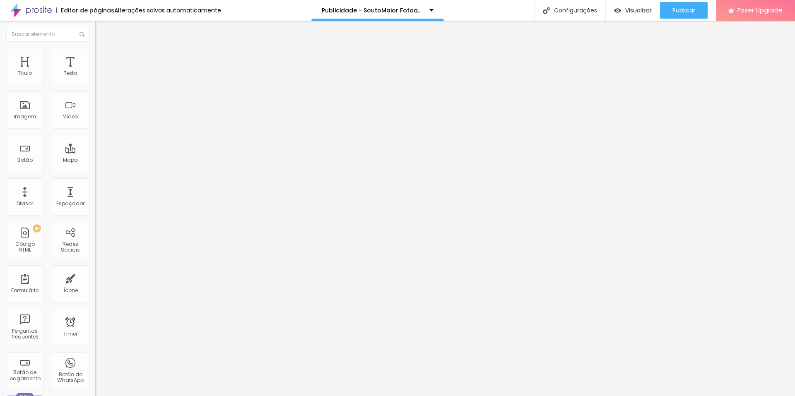
drag, startPoint x: 334, startPoint y: 154, endPoint x: 506, endPoint y: 191, distance: 176.6
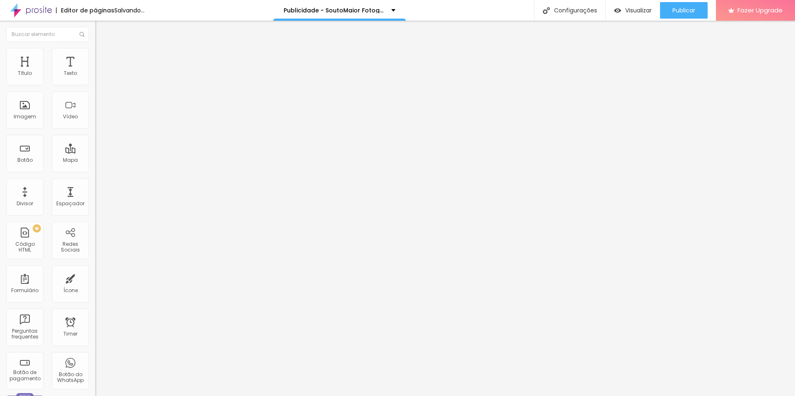
drag, startPoint x: 382, startPoint y: 154, endPoint x: 270, endPoint y: 154, distance: 111.8
paste textarea
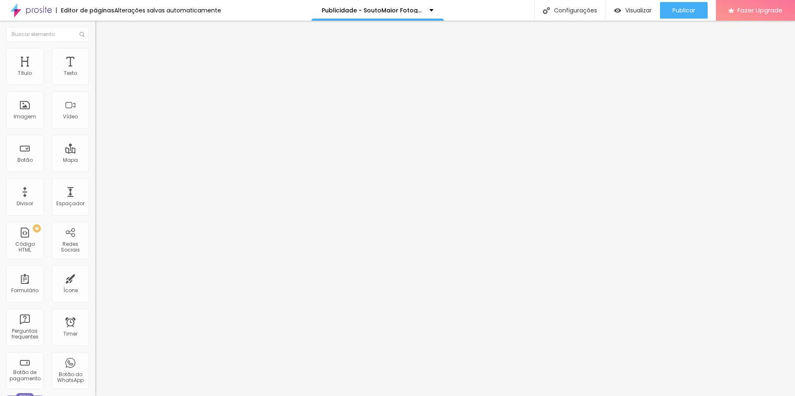
paste textarea
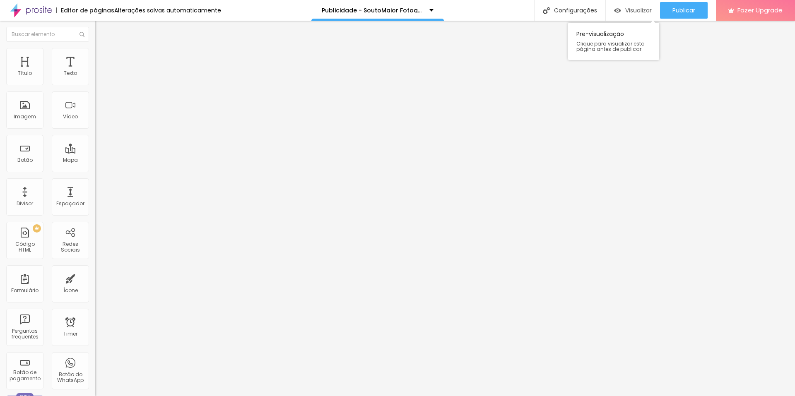
click at [637, 12] on span "Visualizar" at bounding box center [638, 10] width 26 height 7
click at [95, 71] on img at bounding box center [97, 68] width 5 height 5
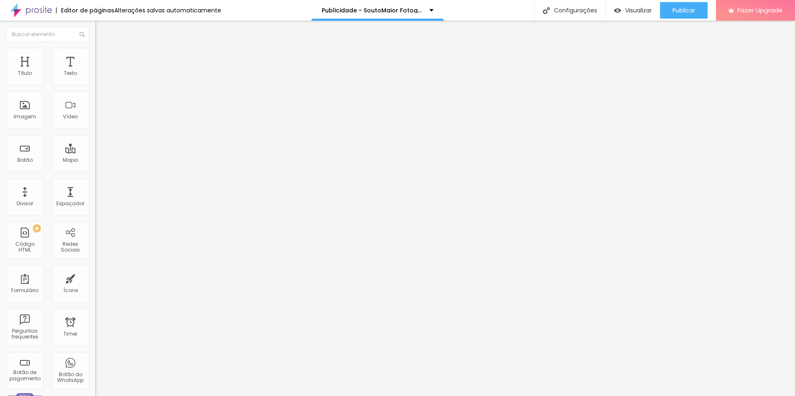
scroll to position [869, 0]
click at [95, 71] on img at bounding box center [97, 68] width 5 height 5
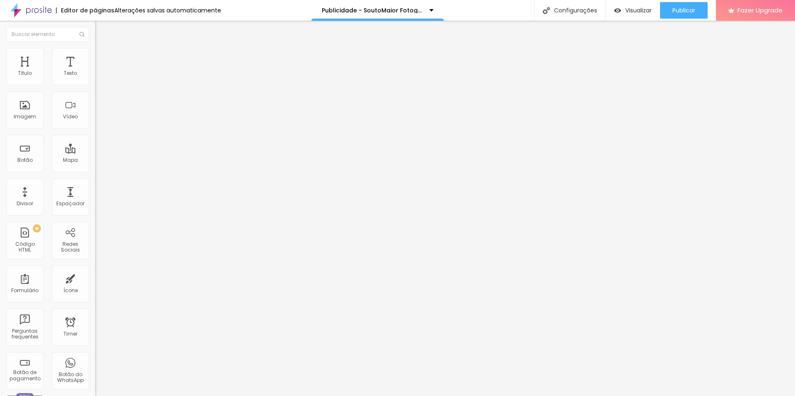
click at [95, 71] on img at bounding box center [97, 68] width 5 height 5
drag, startPoint x: 373, startPoint y: 184, endPoint x: 550, endPoint y: 187, distance: 177.6
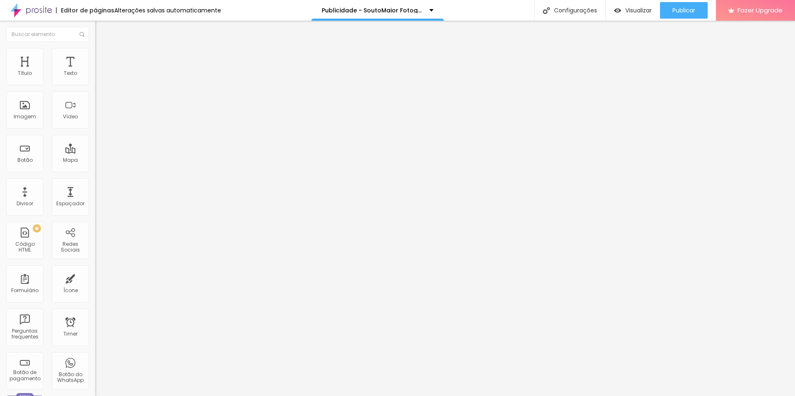
click at [95, 71] on img at bounding box center [97, 68] width 5 height 5
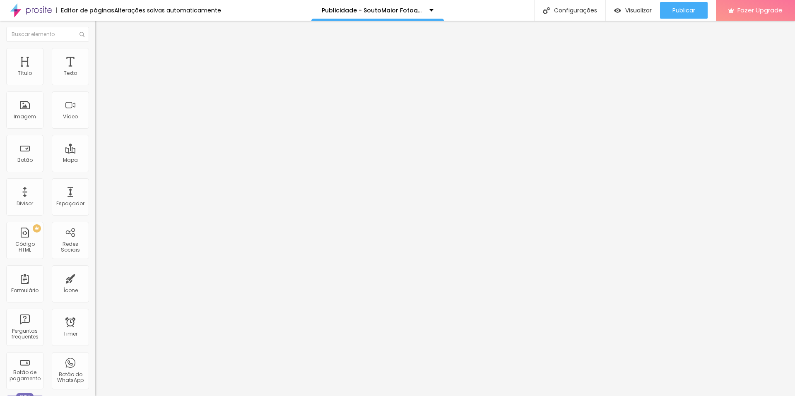
drag, startPoint x: 373, startPoint y: 183, endPoint x: 513, endPoint y: 185, distance: 139.9
click at [685, 14] on span "Publicar" at bounding box center [683, 10] width 23 height 7
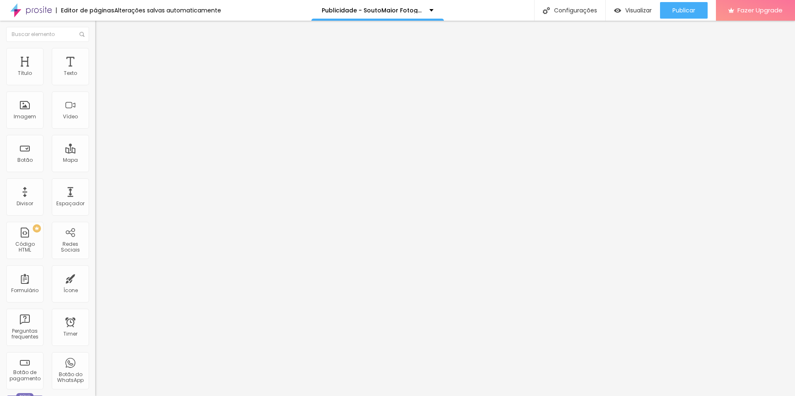
click at [95, 71] on img at bounding box center [97, 68] width 5 height 5
drag, startPoint x: 295, startPoint y: 120, endPoint x: 474, endPoint y: 121, distance: 179.6
drag, startPoint x: 302, startPoint y: 127, endPoint x: 482, endPoint y: 126, distance: 180.0
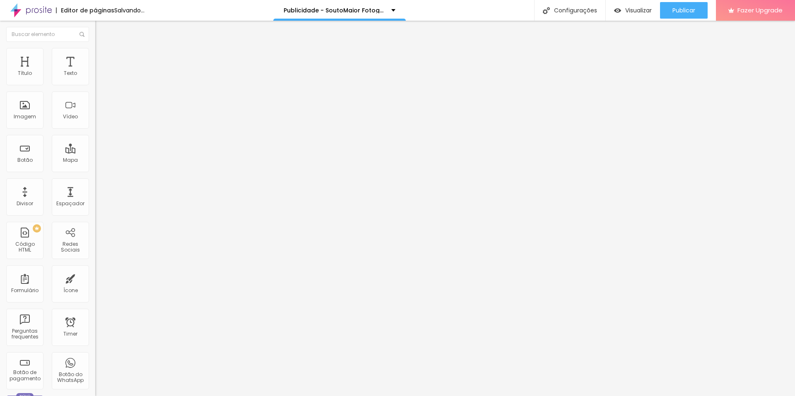
drag, startPoint x: 294, startPoint y: 141, endPoint x: 473, endPoint y: 141, distance: 178.8
drag, startPoint x: 483, startPoint y: 149, endPoint x: 303, endPoint y: 149, distance: 180.5
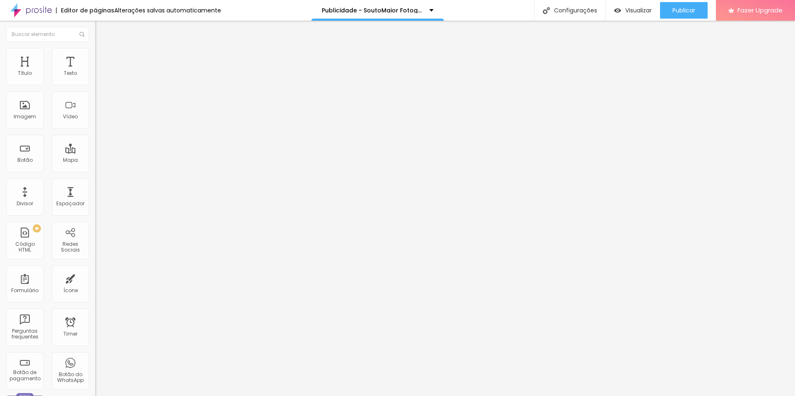
drag, startPoint x: 295, startPoint y: 166, endPoint x: 474, endPoint y: 166, distance: 179.2
drag, startPoint x: 269, startPoint y: 166, endPoint x: 308, endPoint y: 243, distance: 86.6
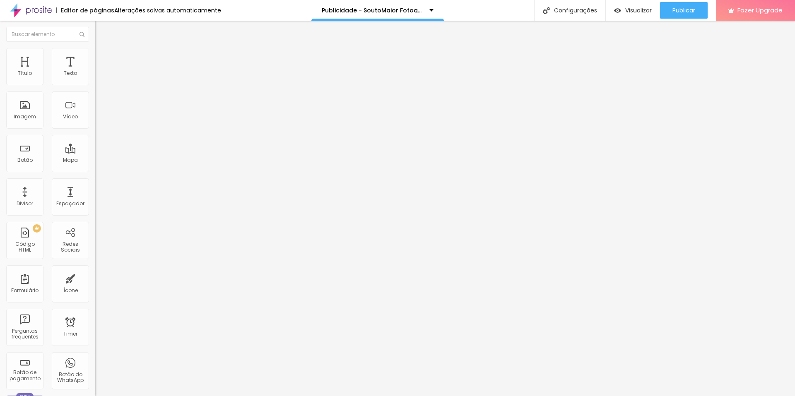
drag, startPoint x: 269, startPoint y: 137, endPoint x: 285, endPoint y: 160, distance: 28.0
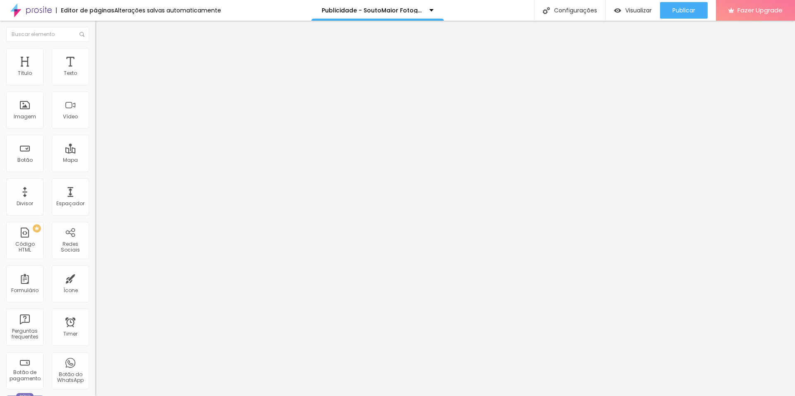
click at [95, 71] on img at bounding box center [97, 68] width 5 height 5
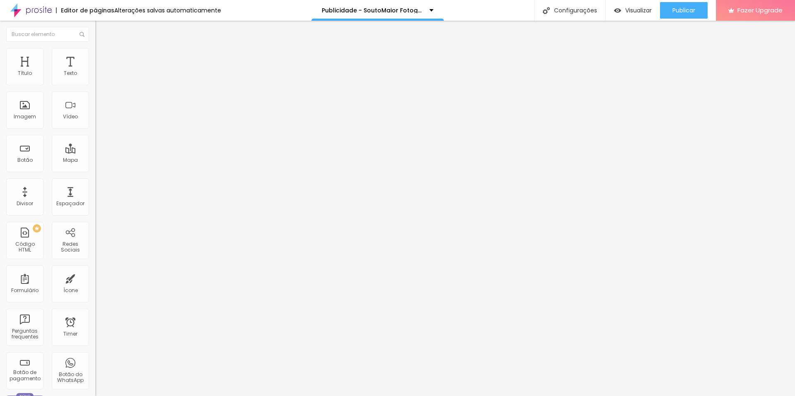
drag, startPoint x: 302, startPoint y: 216, endPoint x: 356, endPoint y: 204, distance: 55.9
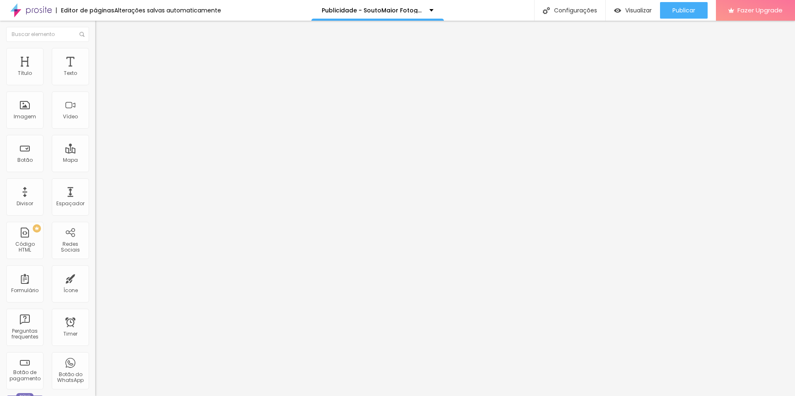
scroll to position [50, 0]
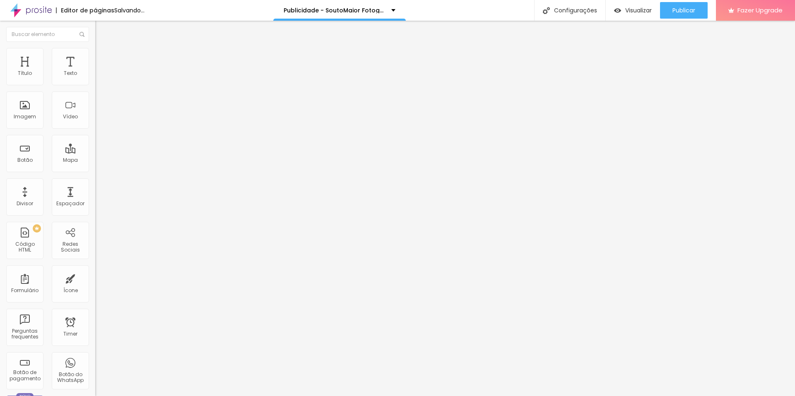
drag, startPoint x: 293, startPoint y: 232, endPoint x: 300, endPoint y: 238, distance: 9.8
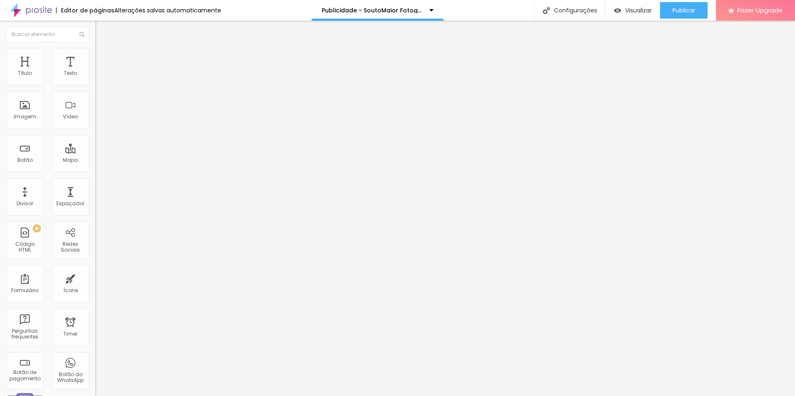
click at [95, 72] on div at bounding box center [142, 69] width 95 height 6
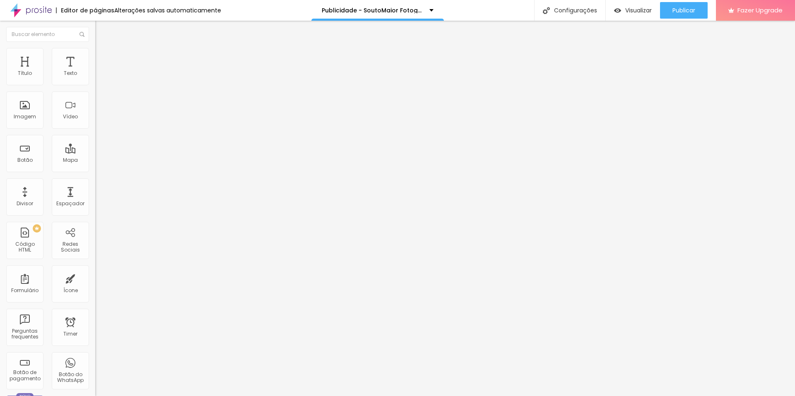
drag, startPoint x: 269, startPoint y: 251, endPoint x: 286, endPoint y: 268, distance: 24.3
drag, startPoint x: 269, startPoint y: 252, endPoint x: 279, endPoint y: 276, distance: 25.6
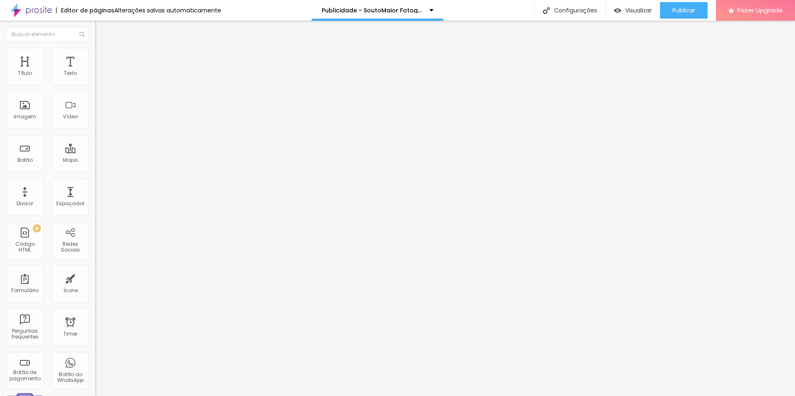
drag, startPoint x: 269, startPoint y: 245, endPoint x: 281, endPoint y: 267, distance: 23.9
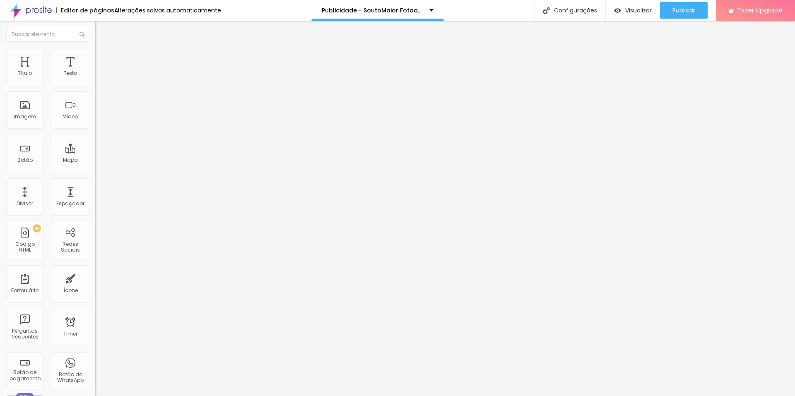
scroll to position [257, 0]
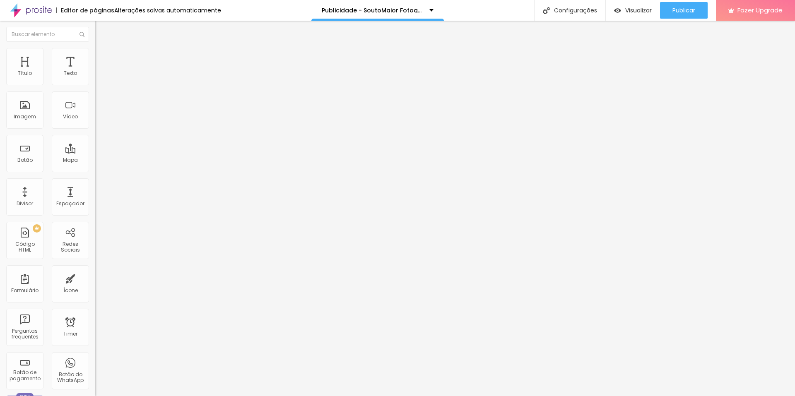
scroll to position [286, 0]
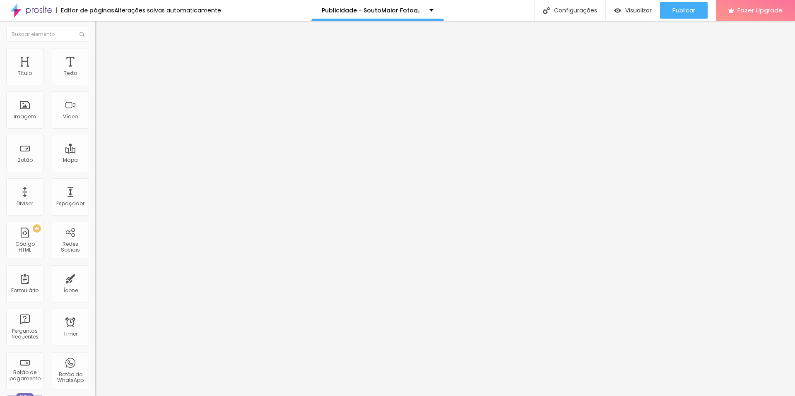
drag, startPoint x: 269, startPoint y: 246, endPoint x: 291, endPoint y: 267, distance: 30.5
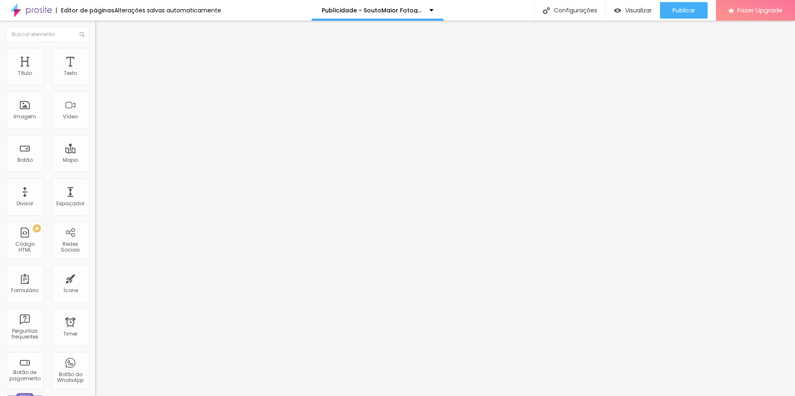
click at [103, 58] on span "Avançado" at bounding box center [116, 61] width 27 height 7
click at [95, 51] on img at bounding box center [98, 51] width 7 height 7
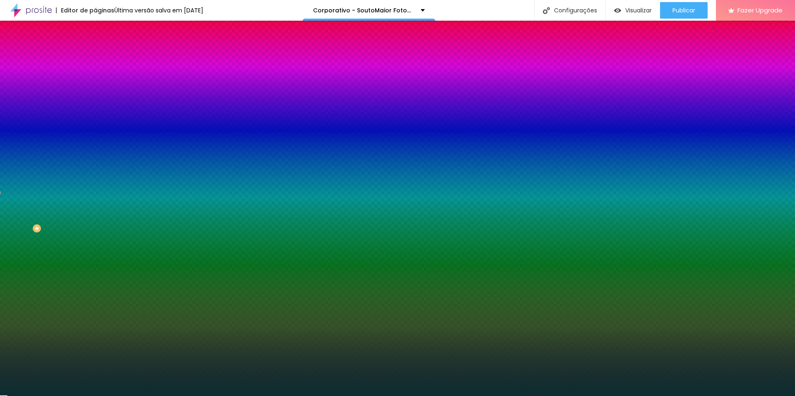
click at [95, 82] on input "#0D2D31" at bounding box center [144, 83] width 99 height 8
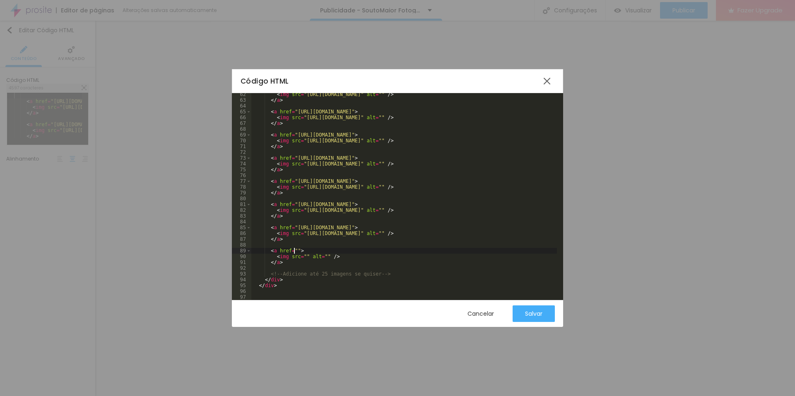
scroll to position [355, 0]
click at [301, 256] on div "< img src = "[URL][DOMAIN_NAME]" alt = "" /> </ a > < a href = "[URL][DOMAIN_NA…" at bounding box center [403, 200] width 305 height 219
click at [525, 315] on div "Salvar" at bounding box center [533, 313] width 17 height 7
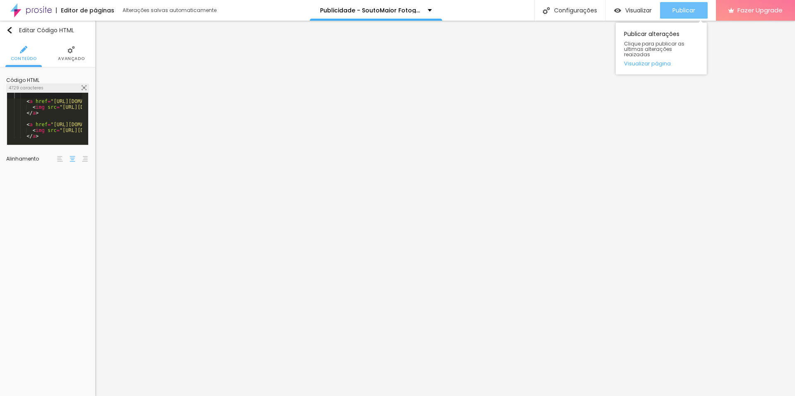
click at [680, 12] on span "Publicar" at bounding box center [683, 10] width 23 height 7
click at [82, 89] on img at bounding box center [84, 87] width 5 height 5
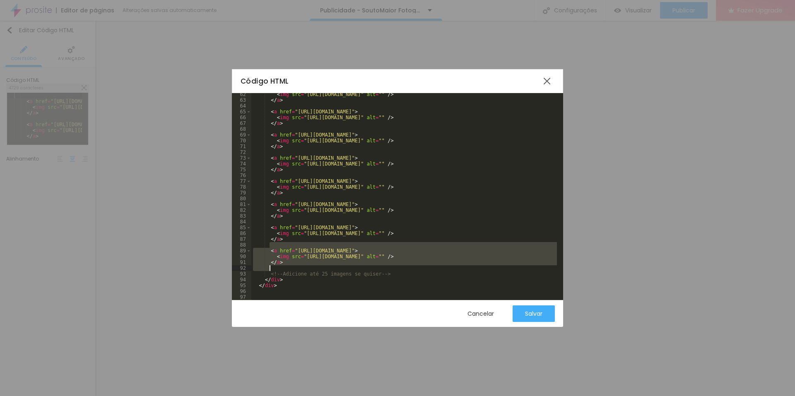
drag, startPoint x: 269, startPoint y: 246, endPoint x: 283, endPoint y: 269, distance: 27.1
click at [283, 269] on div "< img src = "https://storage.alboom.ninja/sites/162327/galleries/116512/156_cae…" at bounding box center [403, 200] width 305 height 219
click at [283, 269] on div "< img src = "https://storage.alboom.ninja/sites/162327/galleries/116512/156_cae…" at bounding box center [403, 196] width 305 height 207
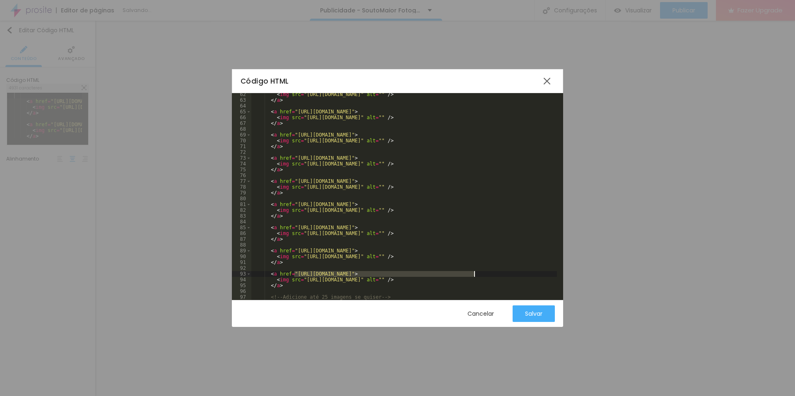
drag, startPoint x: 296, startPoint y: 275, endPoint x: 473, endPoint y: 272, distance: 177.2
click at [473, 272] on div "< img src = "https://storage.alboom.ninja/sites/162327/galleries/116512/156_cae…" at bounding box center [403, 200] width 305 height 219
drag, startPoint x: 303, startPoint y: 280, endPoint x: 481, endPoint y: 280, distance: 178.4
click at [481, 280] on div "< img src = "https://storage.alboom.ninja/sites/162327/galleries/116512/156_cae…" at bounding box center [403, 200] width 305 height 219
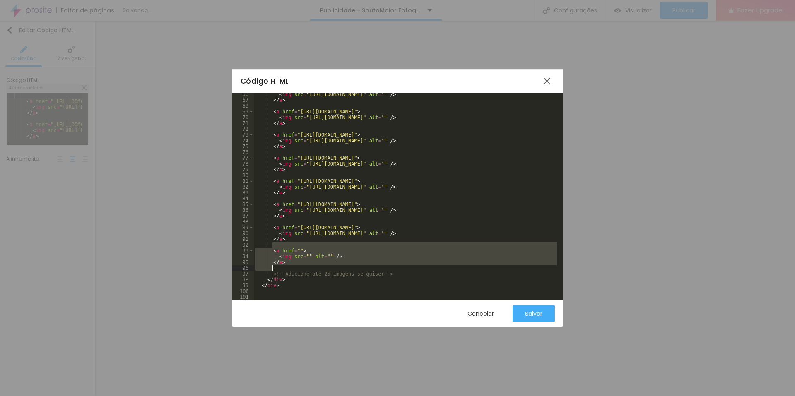
drag, startPoint x: 272, startPoint y: 245, endPoint x: 291, endPoint y: 266, distance: 28.4
click at [291, 266] on div "< img src = "https://storage.alboom.ninja/sites/162327/galleries/116511/135.jpg…" at bounding box center [405, 200] width 303 height 219
click at [279, 269] on div "< img src = "https://storage.alboom.ninja/sites/162327/galleries/116511/135.jpg…" at bounding box center [405, 196] width 303 height 207
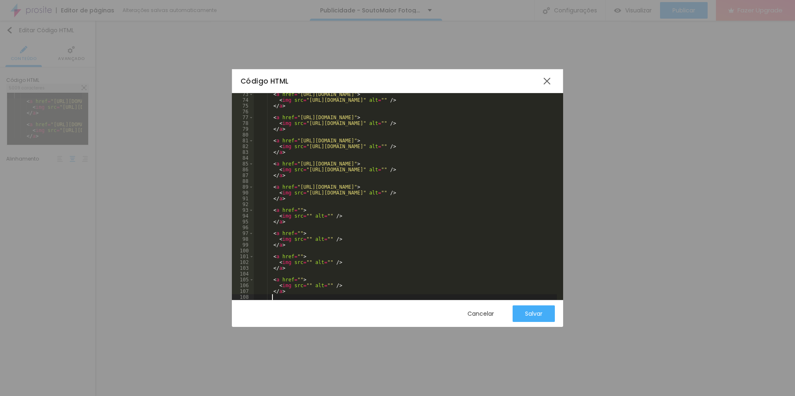
scroll to position [419, 0]
click at [297, 210] on div "< a href = "https://storage.alboom.ninja/sites/162327/galleries/116511/81.jpg" …" at bounding box center [405, 200] width 303 height 219
click at [304, 215] on div "< a href = "https://storage.alboom.ninja/sites/162327/galleries/116511/81.jpg" …" at bounding box center [405, 200] width 303 height 219
click at [525, 312] on div "Salvar" at bounding box center [533, 313] width 17 height 7
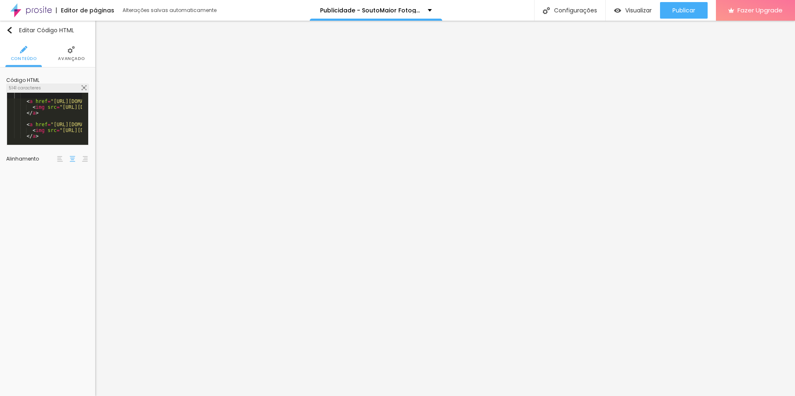
click at [85, 88] on img at bounding box center [84, 87] width 5 height 5
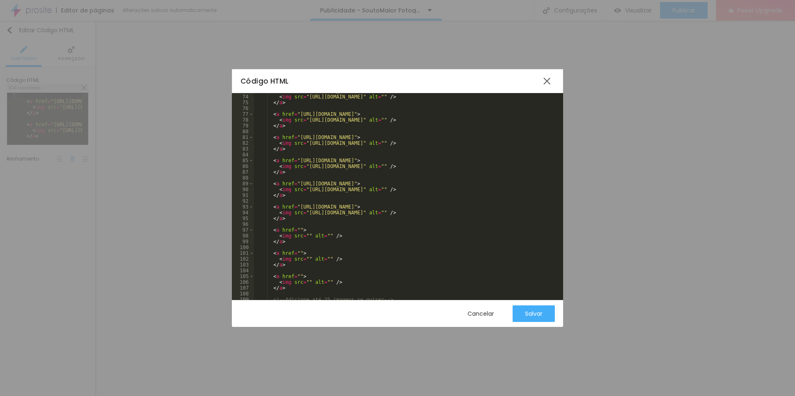
scroll to position [448, 0]
click at [297, 202] on div "< img src = "https://storage.alboom.ninja/sites/162327/galleries/116511/71.jpg"…" at bounding box center [405, 200] width 303 height 219
click at [305, 209] on div "< img src = "https://storage.alboom.ninja/sites/162327/galleries/116511/71.jpg"…" at bounding box center [405, 200] width 303 height 219
click at [310, 211] on div "< img src = "https://storage.alboom.ninja/sites/162327/galleries/116511/71.jpg"…" at bounding box center [405, 200] width 303 height 219
click at [300, 204] on div "< img src = "https://storage.alboom.ninja/sites/162327/galleries/116511/71.jpg"…" at bounding box center [405, 200] width 303 height 219
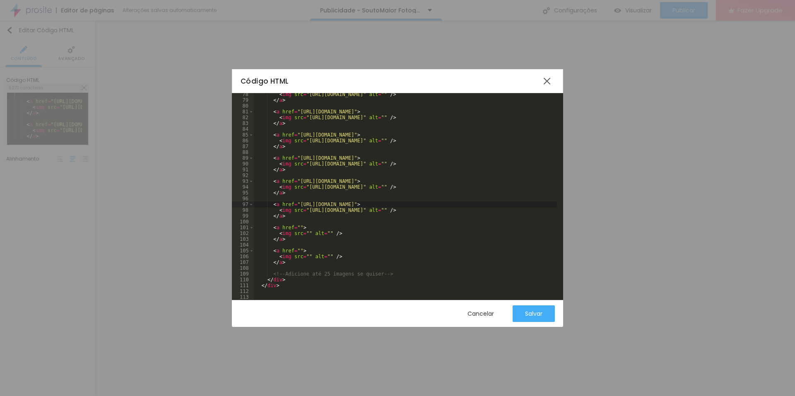
click at [297, 227] on div "< img src = "https://storage.alboom.ninja/sites/162327/galleries/116511/71.jpg"…" at bounding box center [405, 200] width 303 height 219
click at [305, 230] on div "< img src = "https://storage.alboom.ninja/sites/162327/galleries/116511/71.jpg"…" at bounding box center [405, 200] width 303 height 219
click at [304, 233] on div "< img src = "https://storage.alboom.ninja/sites/162327/galleries/116511/71.jpg"…" at bounding box center [405, 200] width 303 height 219
click at [296, 250] on div "< img src = "https://storage.alboom.ninja/sites/162327/galleries/116511/71.jpg"…" at bounding box center [405, 200] width 303 height 219
click at [304, 255] on div "< img src = "https://storage.alboom.ninja/sites/162327/galleries/116511/71.jpg"…" at bounding box center [405, 200] width 303 height 219
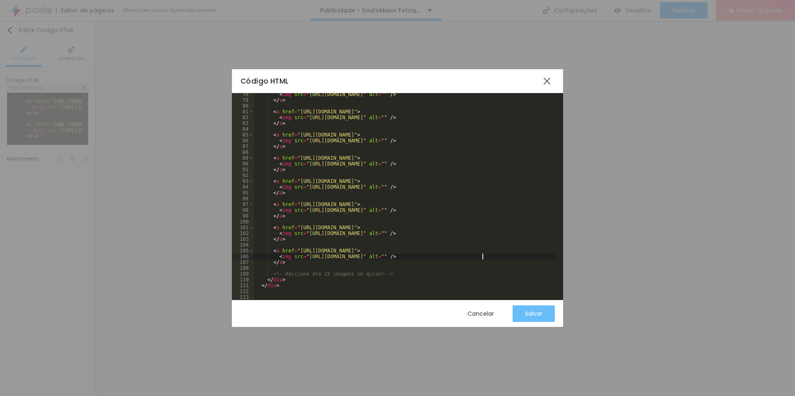
click at [530, 312] on div "Salvar" at bounding box center [533, 313] width 17 height 7
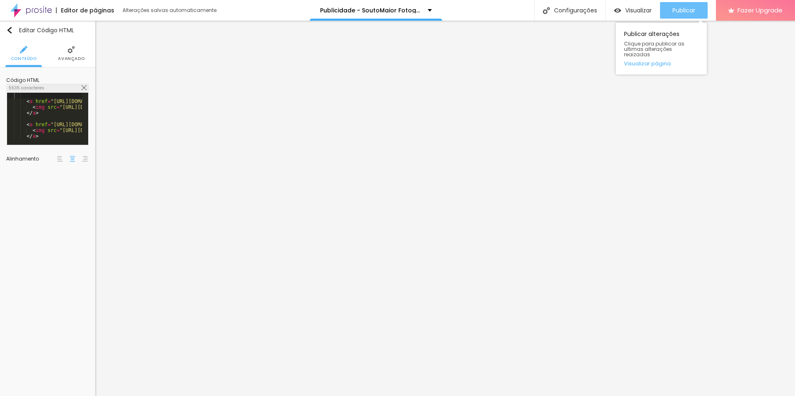
click at [693, 7] on span "Publicar" at bounding box center [683, 10] width 23 height 7
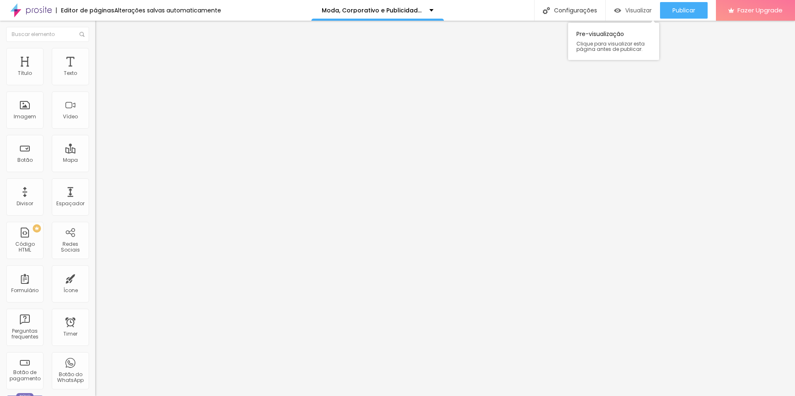
click at [635, 12] on span "Visualizar" at bounding box center [638, 10] width 26 height 7
click at [685, 5] on div "Publicar" at bounding box center [683, 10] width 23 height 17
drag, startPoint x: 82, startPoint y: 173, endPoint x: 0, endPoint y: 175, distance: 82.4
click at [95, 175] on div "Texto Saiba mais Alinhamento Tamanho Normal Pequeno Normal Grande Link URL http…" at bounding box center [142, 127] width 95 height 125
click at [638, 11] on span "Visualizar" at bounding box center [638, 10] width 26 height 7
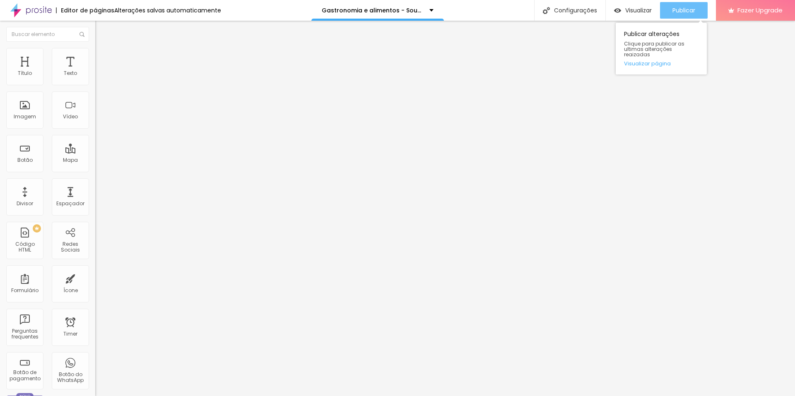
click at [695, 16] on button "Publicar" at bounding box center [684, 10] width 48 height 17
click at [675, 7] on span "Publicar" at bounding box center [683, 10] width 23 height 7
click at [689, 7] on span "Publicar" at bounding box center [683, 10] width 23 height 7
click at [680, 16] on div "Publicar" at bounding box center [683, 10] width 23 height 17
click at [689, 15] on div "Publicar" at bounding box center [683, 10] width 23 height 17
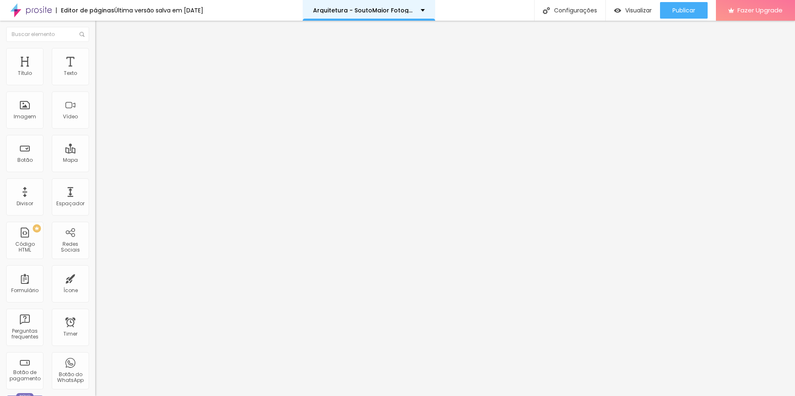
click at [430, 12] on div "Arquitetura - SoutoMaior Fotografia" at bounding box center [369, 10] width 132 height 21
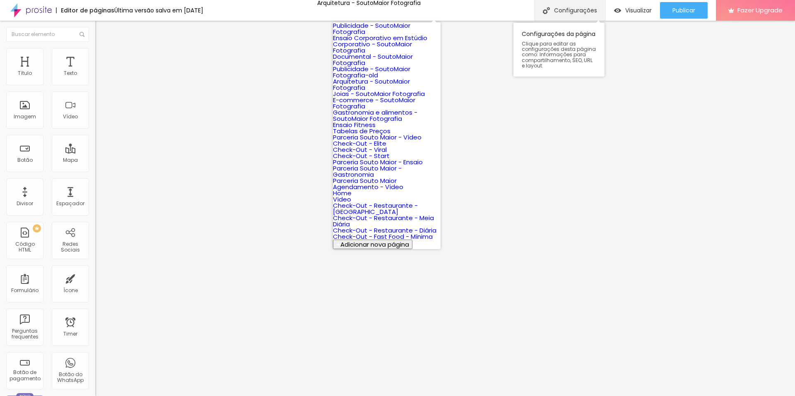
click at [566, 10] on div "Configurações" at bounding box center [569, 10] width 71 height 21
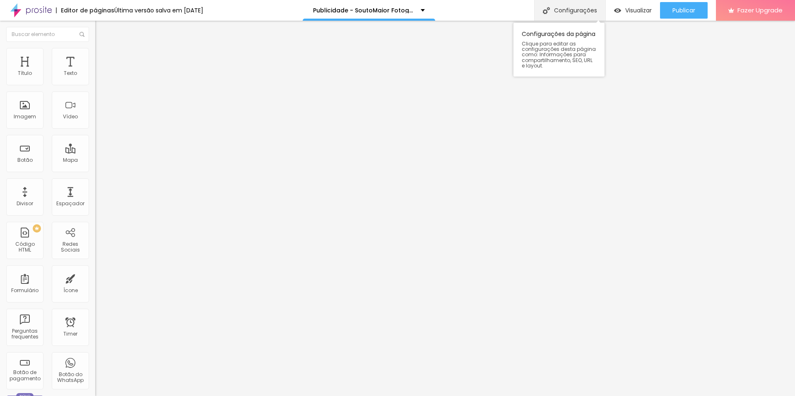
click at [547, 17] on div "Configurações" at bounding box center [569, 10] width 71 height 21
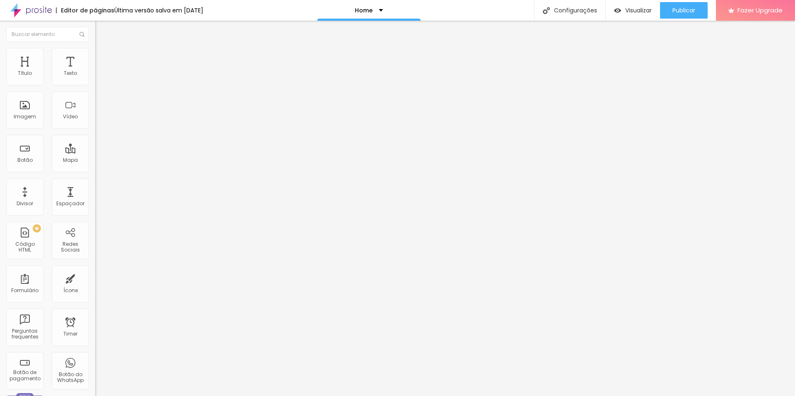
click at [95, 71] on span "Trocar imagem" at bounding box center [117, 67] width 45 height 7
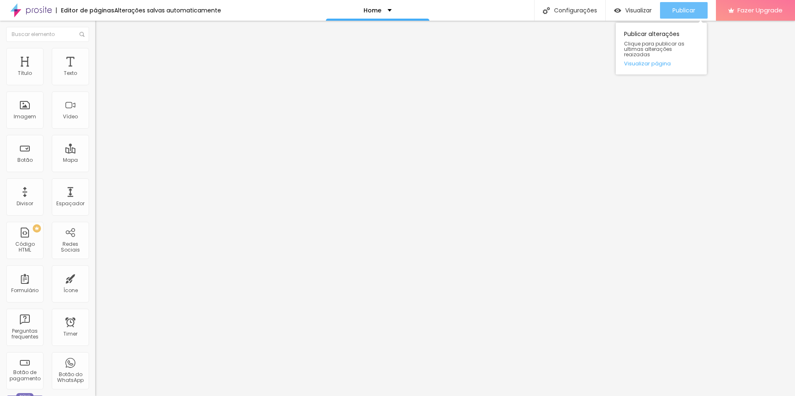
click at [679, 11] on span "Publicar" at bounding box center [683, 10] width 23 height 7
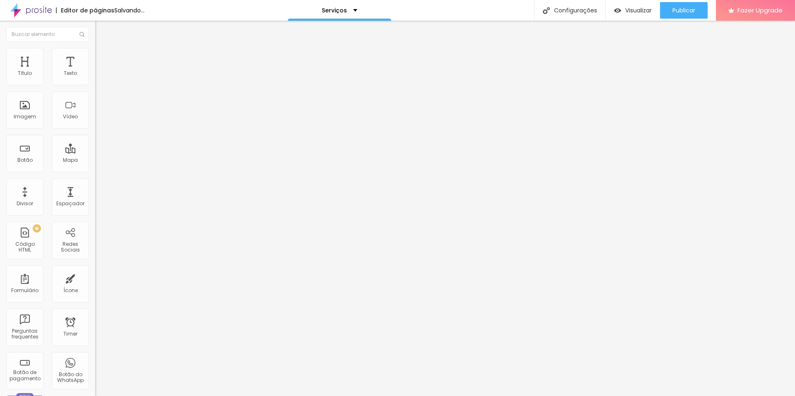
click at [95, 71] on span "Trocar imagem" at bounding box center [117, 67] width 45 height 7
